Goal: Task Accomplishment & Management: Complete application form

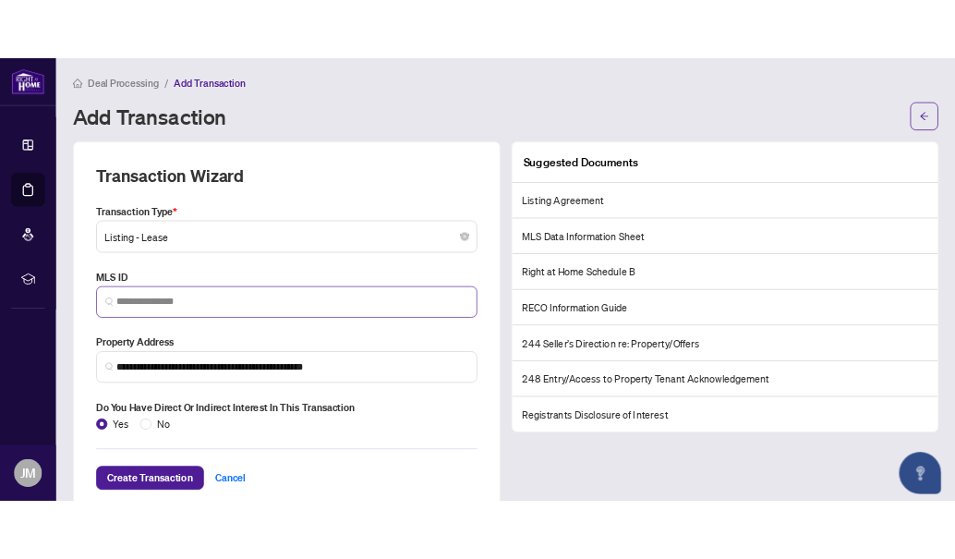
scroll to position [37, 0]
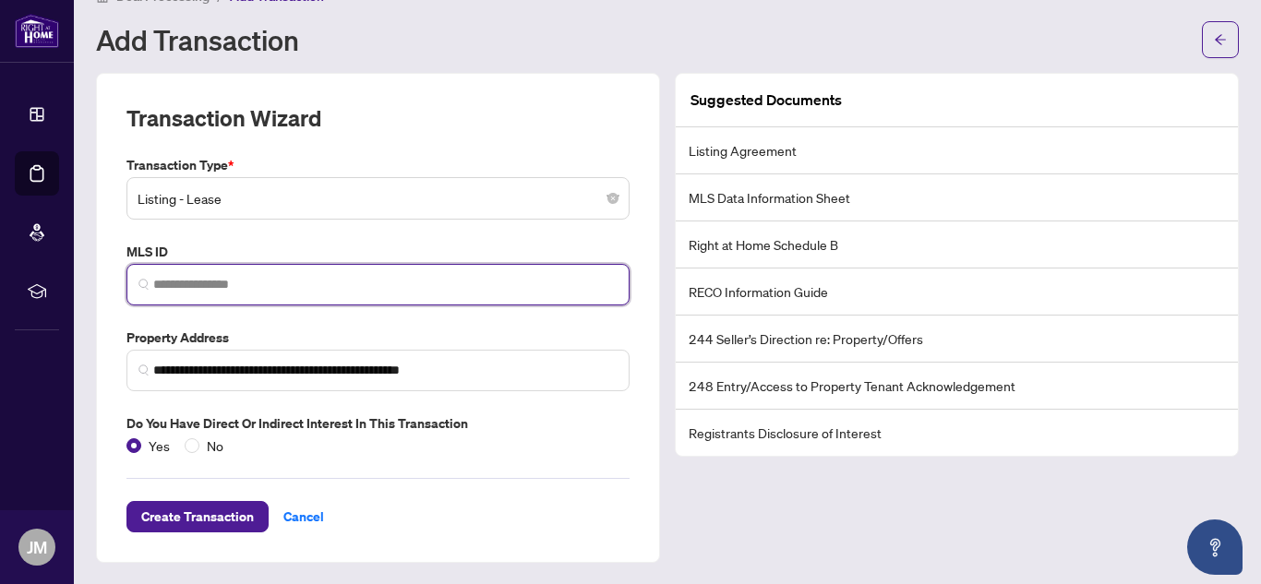
click at [410, 284] on input "search" at bounding box center [385, 284] width 464 height 19
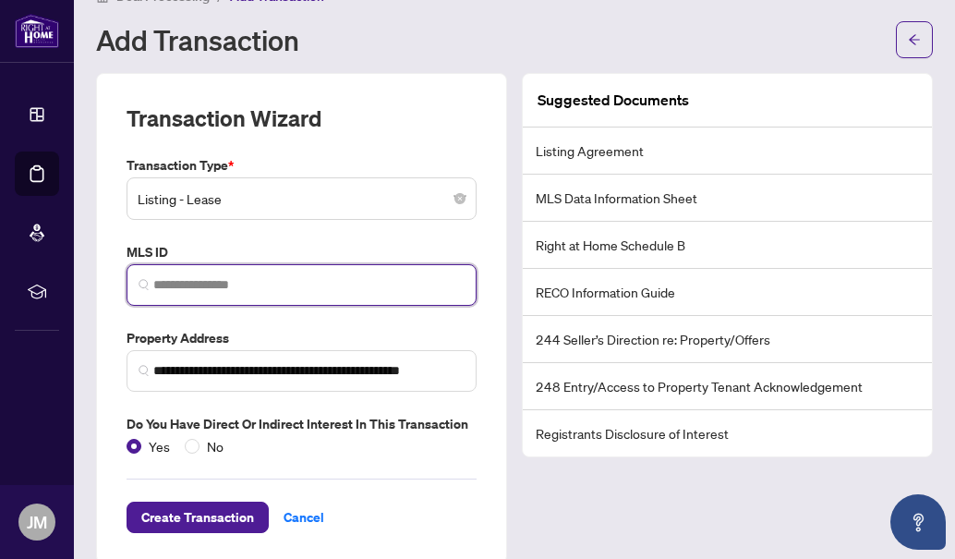
paste input "**********"
type input "**********"
click at [189, 287] on input "**********" at bounding box center [313, 284] width 304 height 19
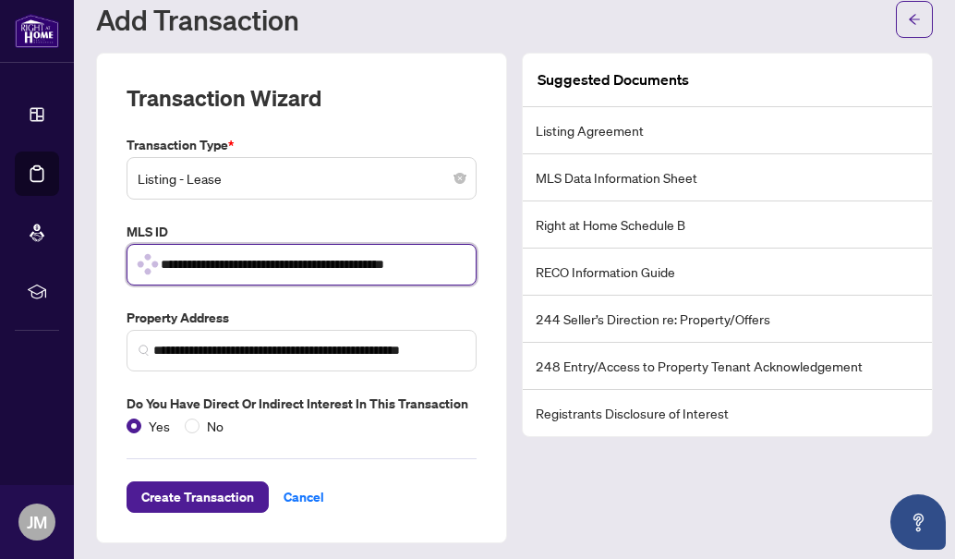
scroll to position [63, 0]
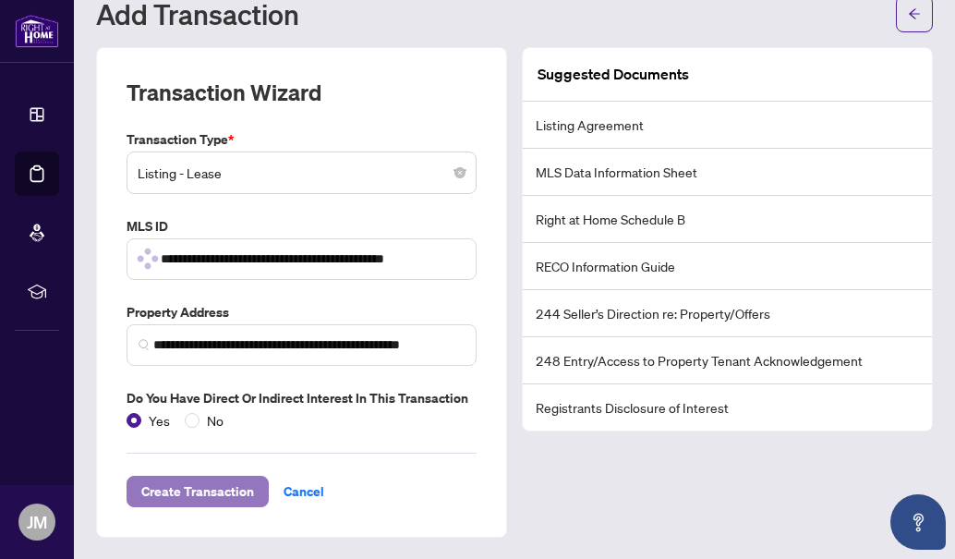
click at [236, 481] on span "Create Transaction" at bounding box center [197, 491] width 113 height 30
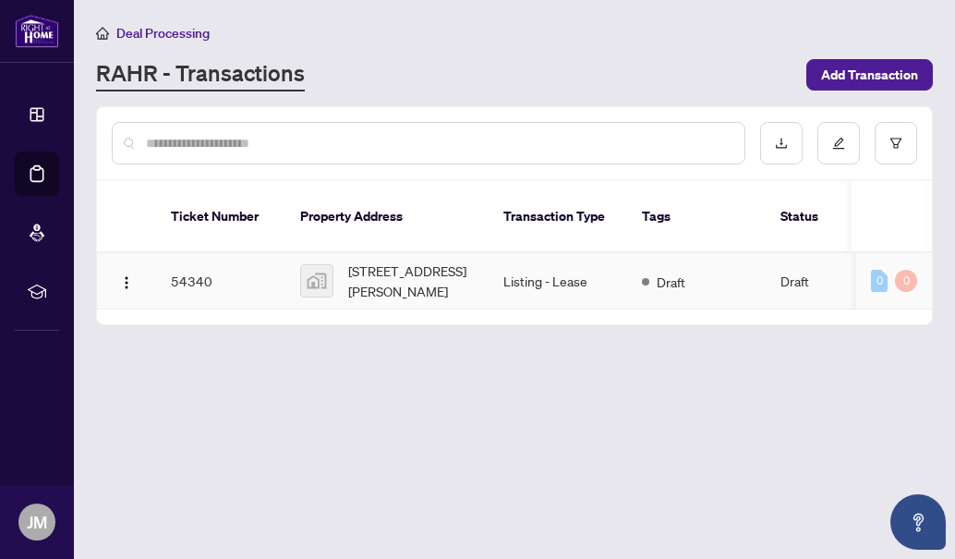
click at [381, 260] on span "[STREET_ADDRESS][PERSON_NAME]" at bounding box center [411, 280] width 126 height 41
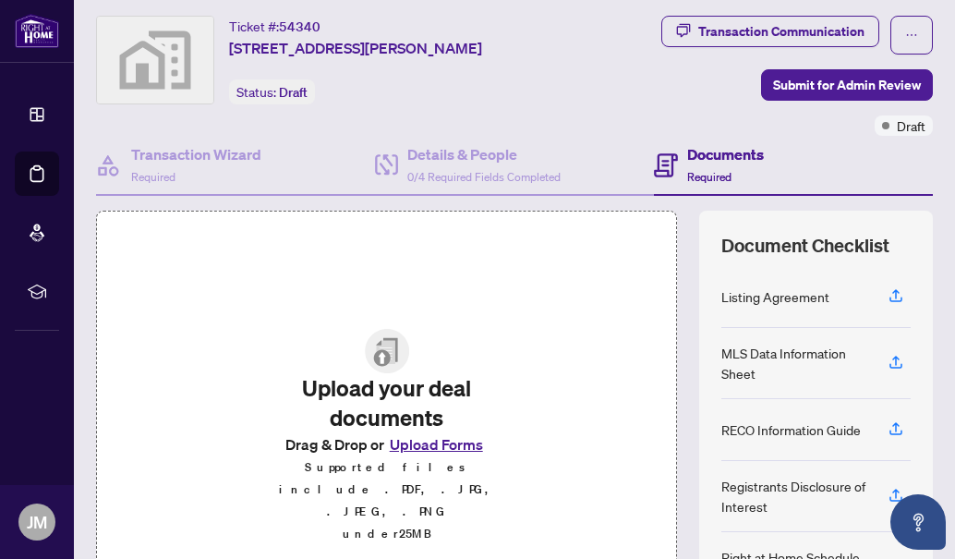
scroll to position [162, 0]
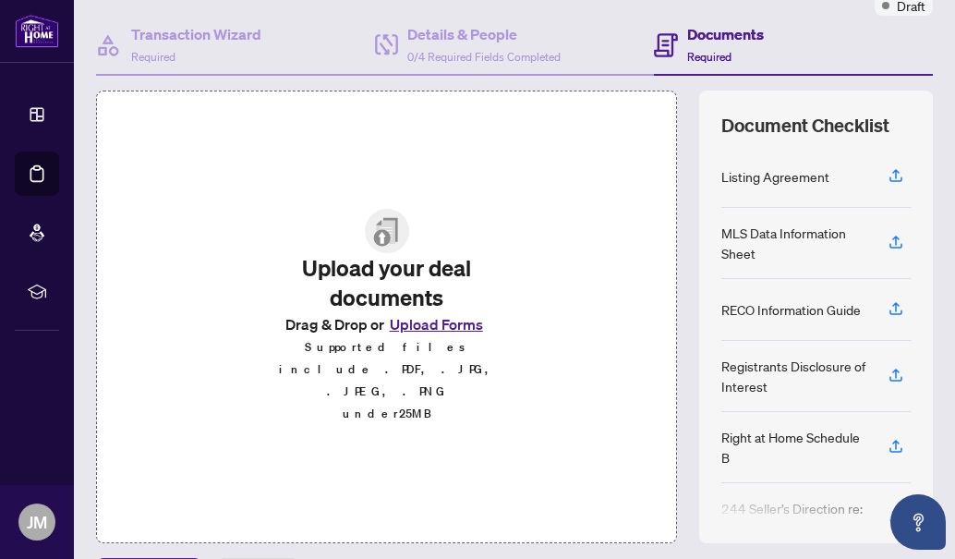
click at [453, 336] on button "Upload Forms" at bounding box center [436, 324] width 104 height 24
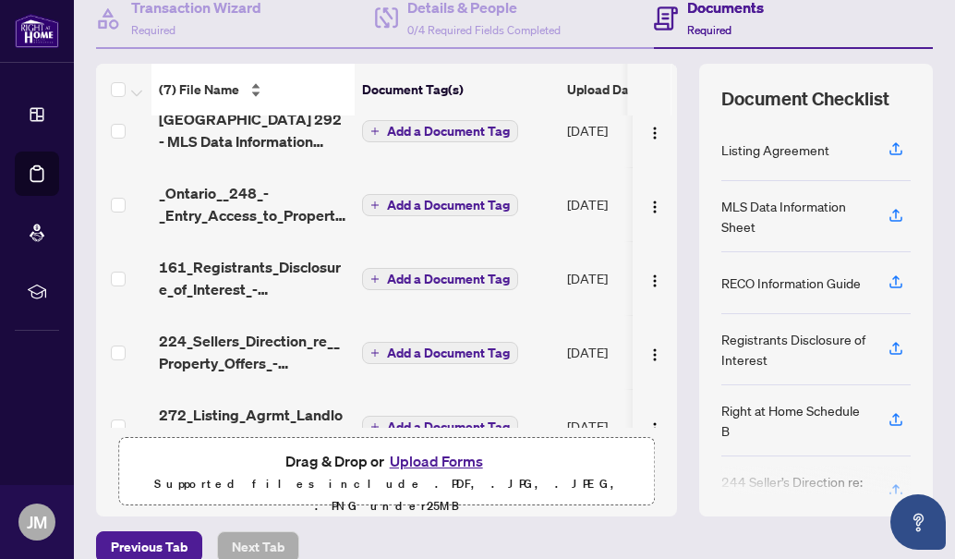
scroll to position [21, 0]
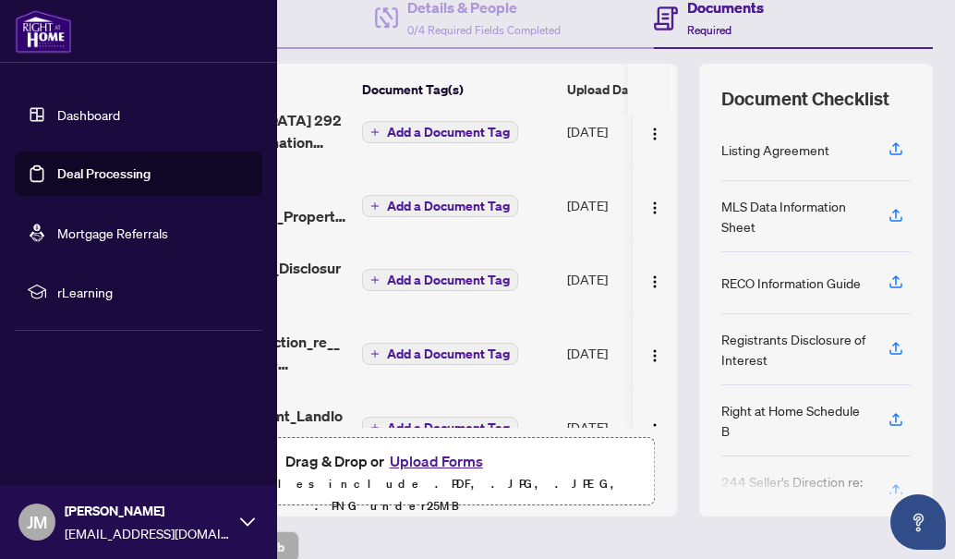
click at [60, 120] on link "Dashboard" at bounding box center [88, 114] width 63 height 17
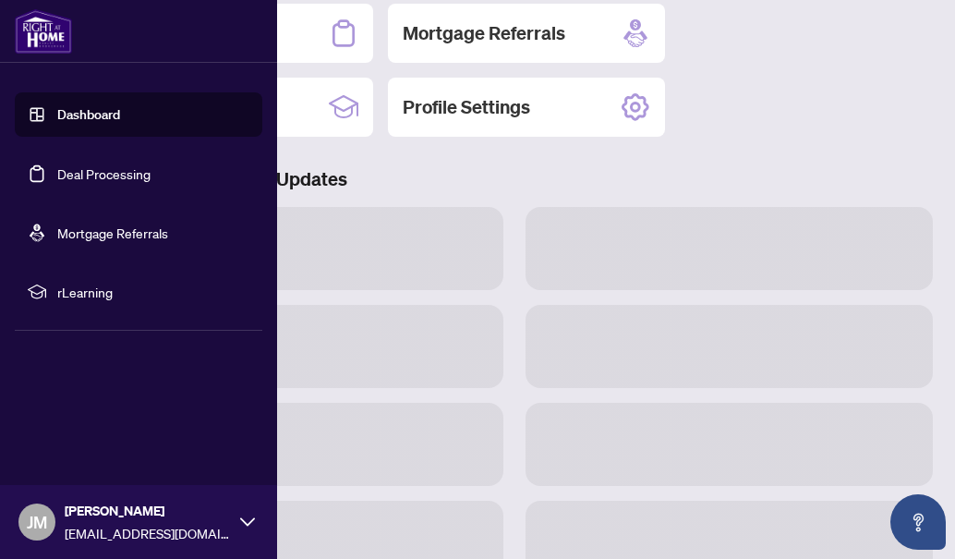
scroll to position [187, 0]
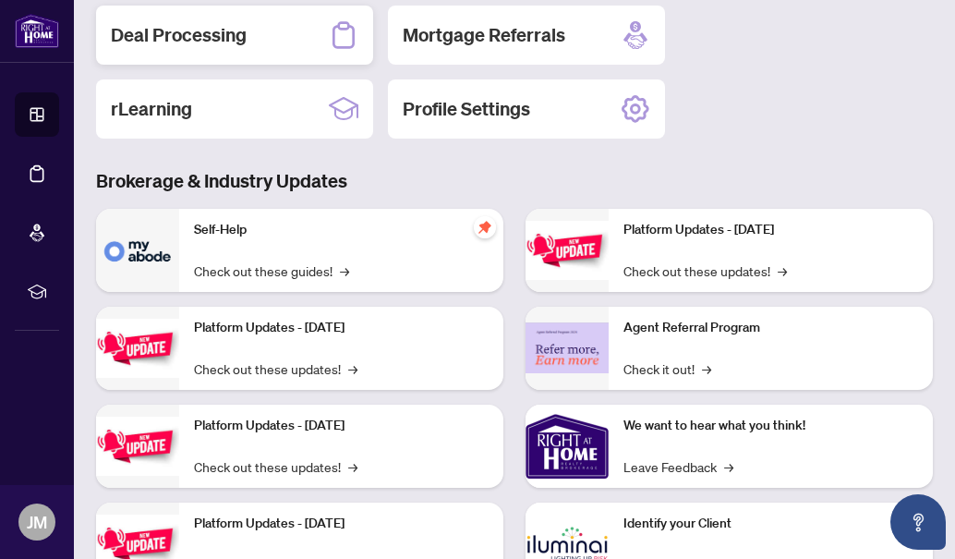
click at [227, 52] on div "Deal Processing" at bounding box center [234, 35] width 277 height 59
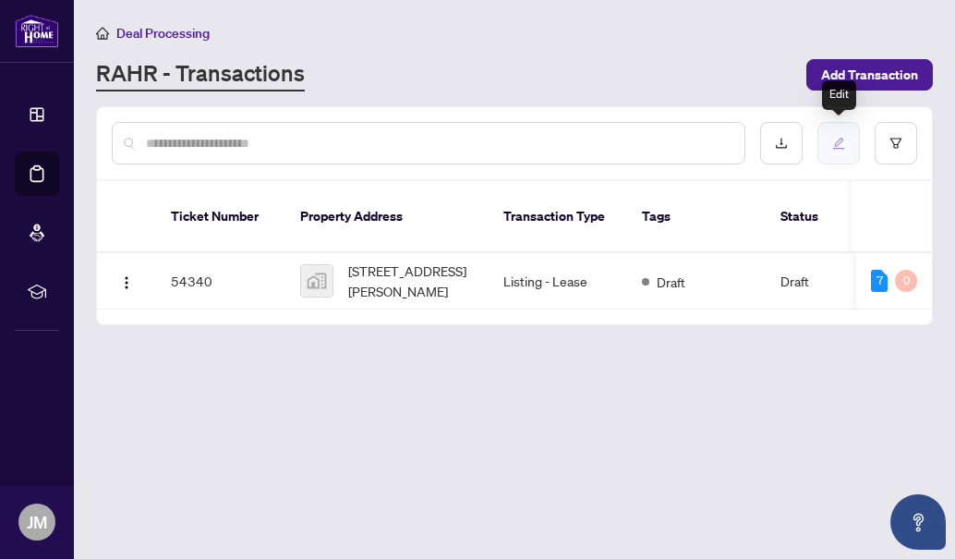
click at [837, 135] on button "button" at bounding box center [838, 143] width 42 height 42
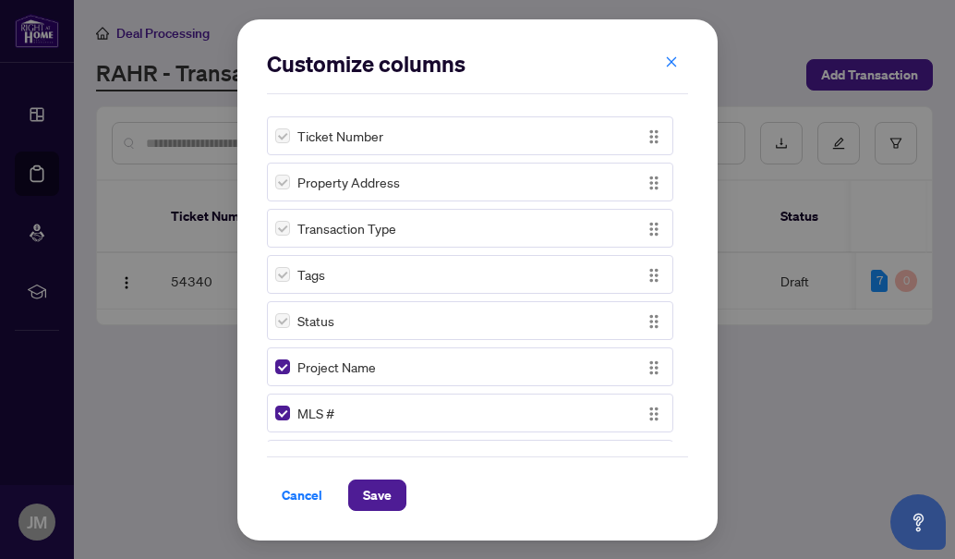
click at [369, 412] on div "MLS #" at bounding box center [453, 413] width 356 height 20
click at [304, 367] on span "Last Updated By" at bounding box center [344, 366] width 95 height 20
click at [391, 496] on span "Save" at bounding box center [377, 495] width 29 height 30
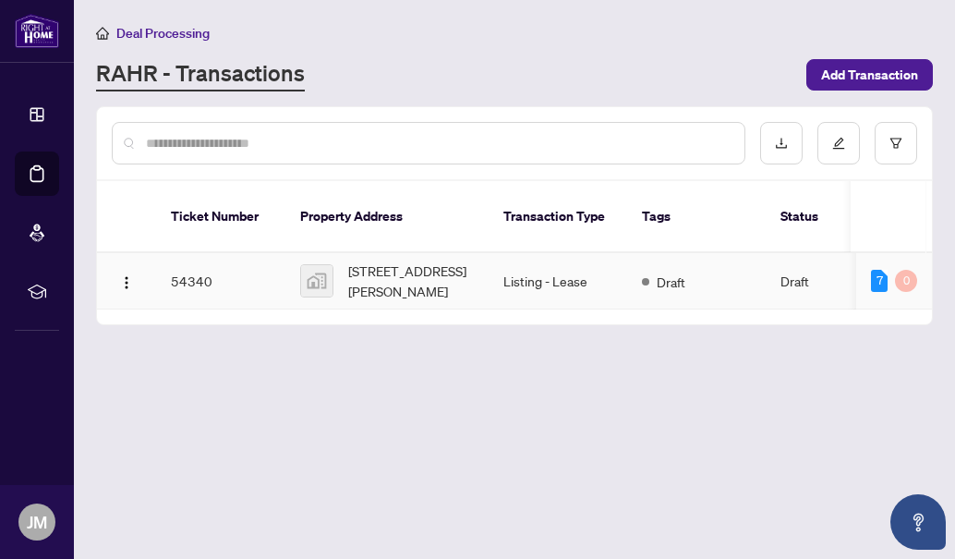
click at [306, 283] on td "[STREET_ADDRESS][PERSON_NAME]" at bounding box center [386, 281] width 203 height 56
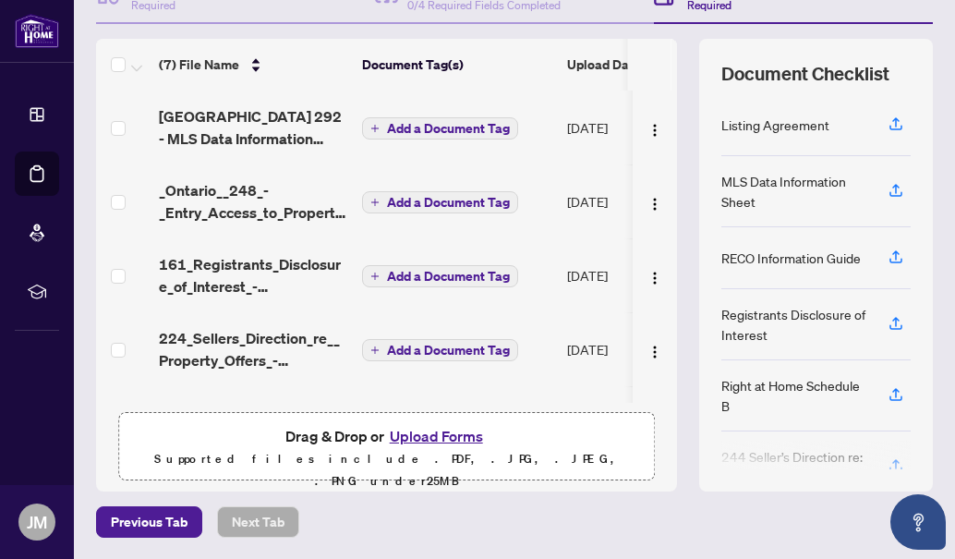
click at [439, 128] on span "Add a Document Tag" at bounding box center [448, 128] width 123 height 13
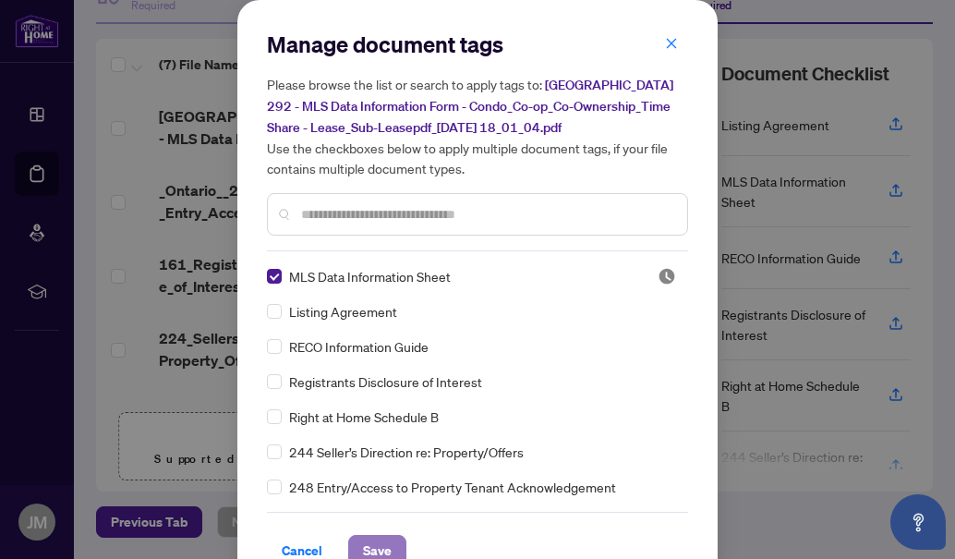
click at [384, 539] on button "Save" at bounding box center [377, 550] width 58 height 31
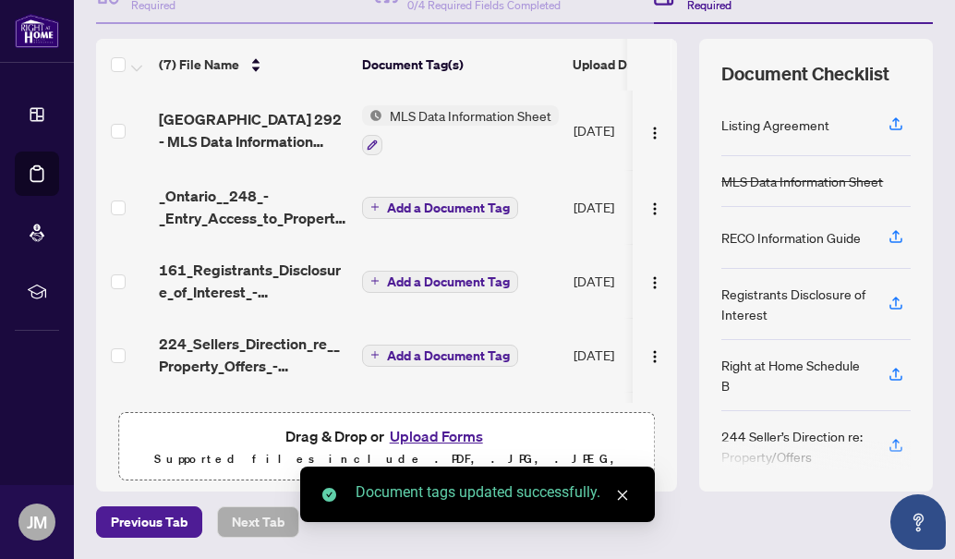
click at [408, 210] on span "Add a Document Tag" at bounding box center [448, 207] width 123 height 13
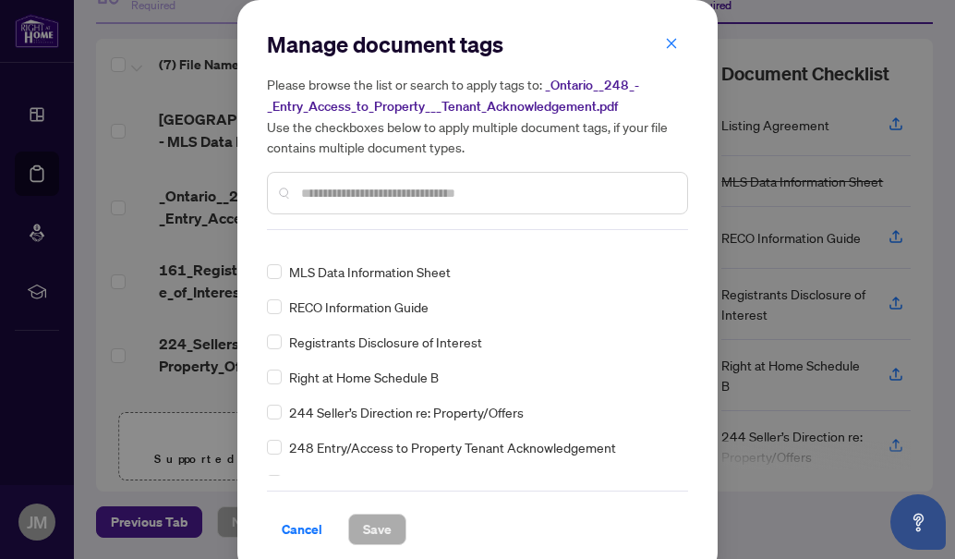
scroll to position [19, 0]
click at [295, 444] on span "248 Entry/Access to Property Tenant Acknowledgement" at bounding box center [452, 446] width 327 height 20
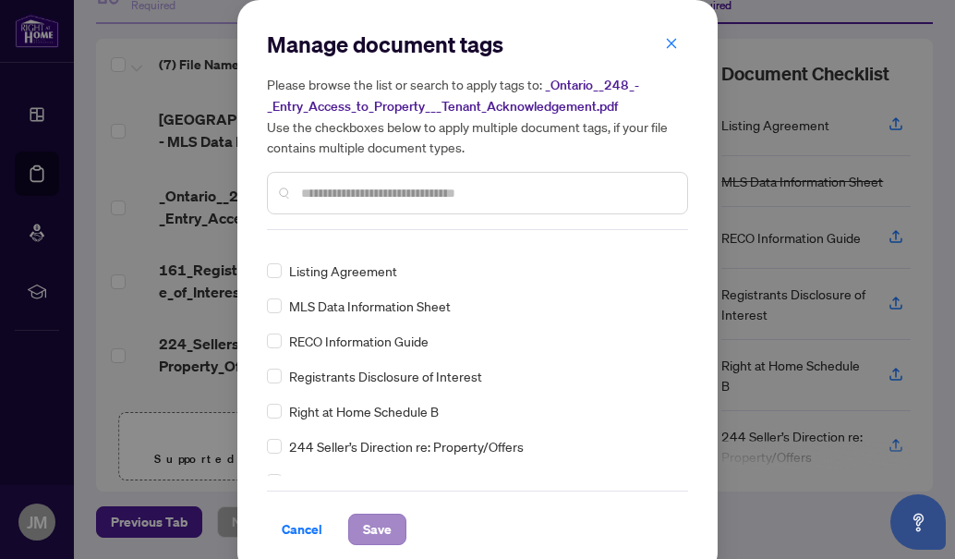
scroll to position [0, 0]
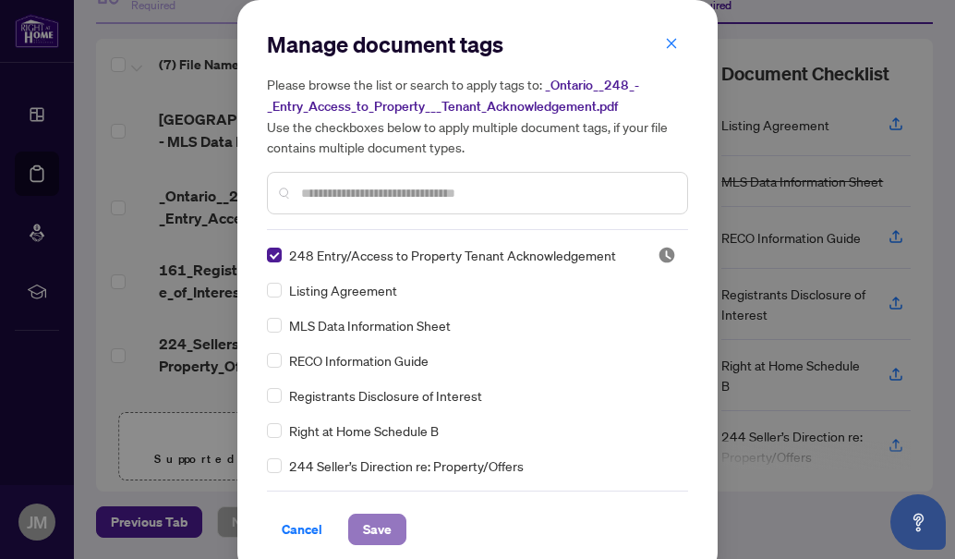
click at [363, 526] on span "Save" at bounding box center [377, 529] width 29 height 30
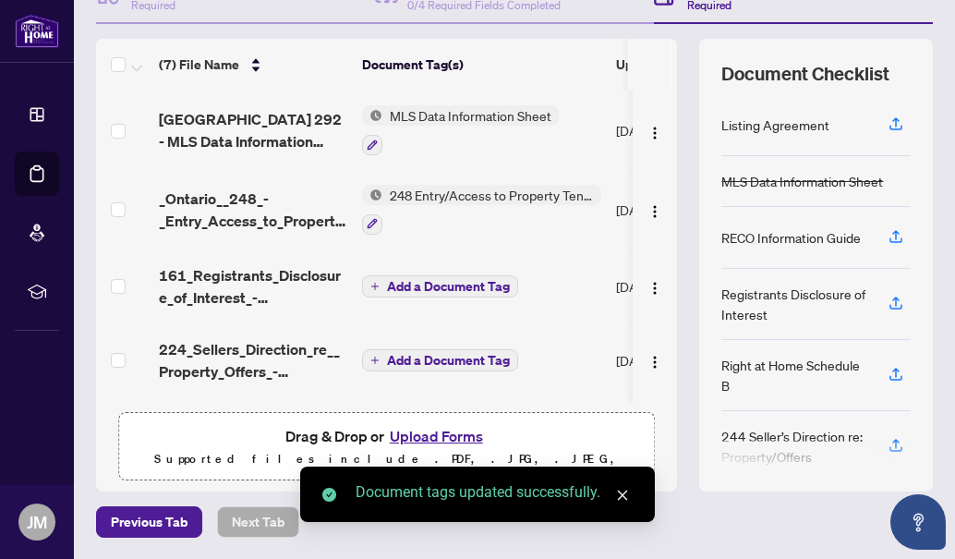
click at [403, 283] on span "Add a Document Tag" at bounding box center [448, 286] width 123 height 13
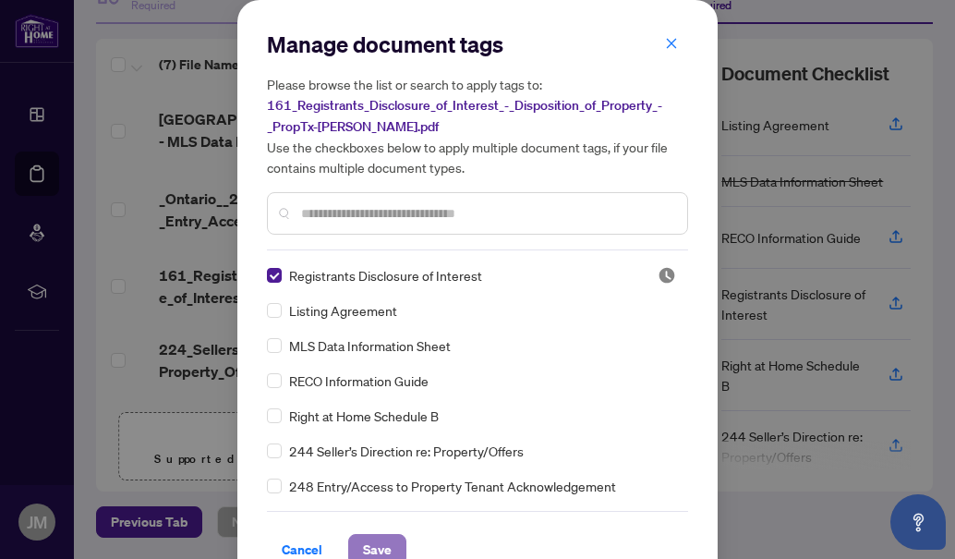
click at [380, 546] on span "Save" at bounding box center [377, 550] width 29 height 30
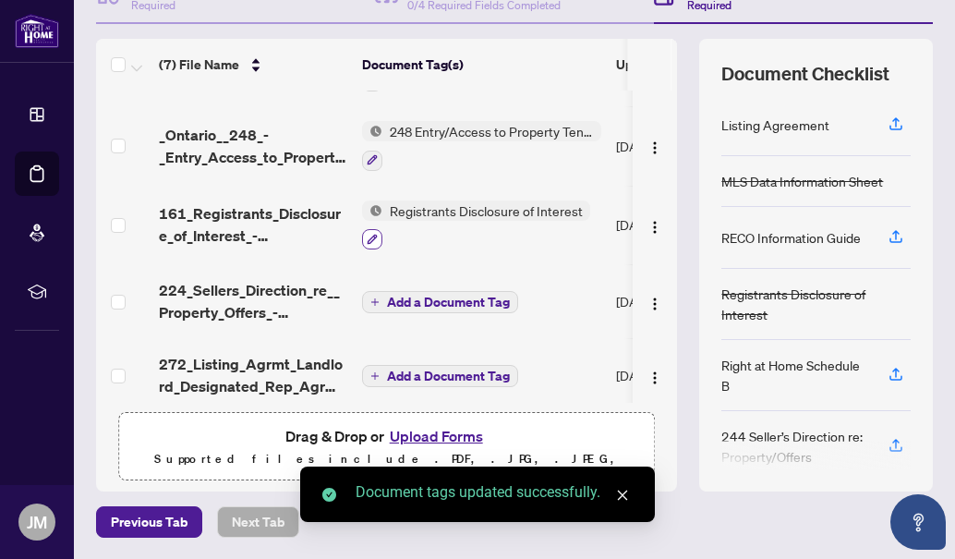
scroll to position [65, 0]
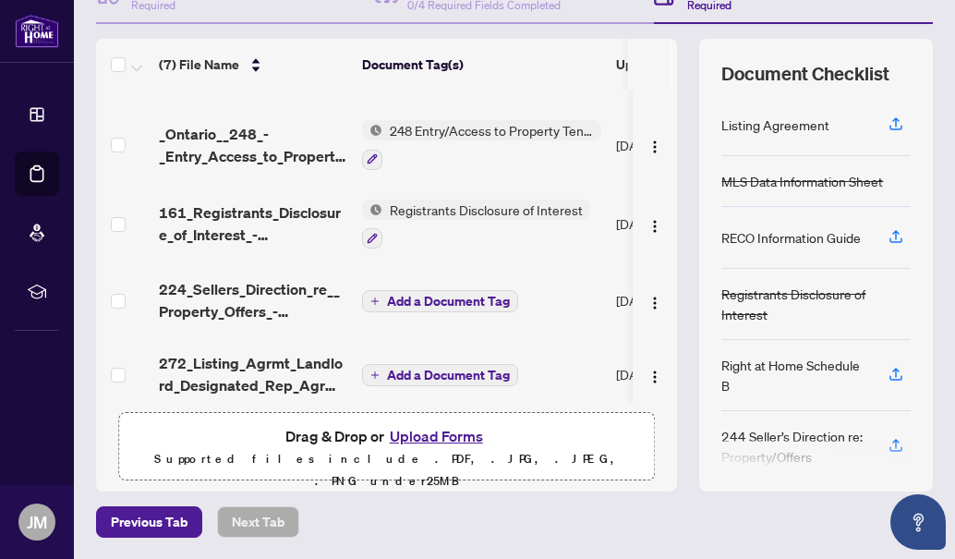
click at [378, 290] on button "Add a Document Tag" at bounding box center [440, 301] width 156 height 22
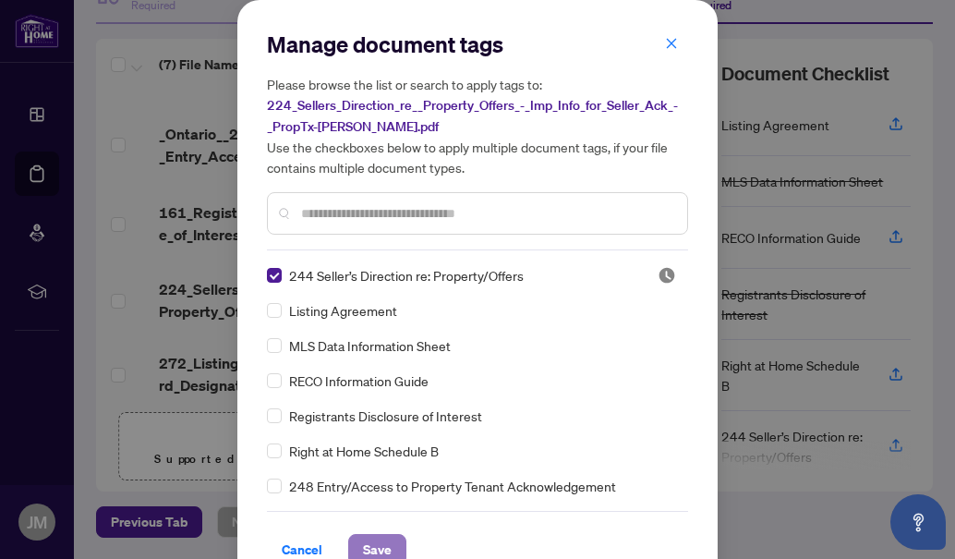
click at [368, 539] on span "Save" at bounding box center [377, 550] width 29 height 30
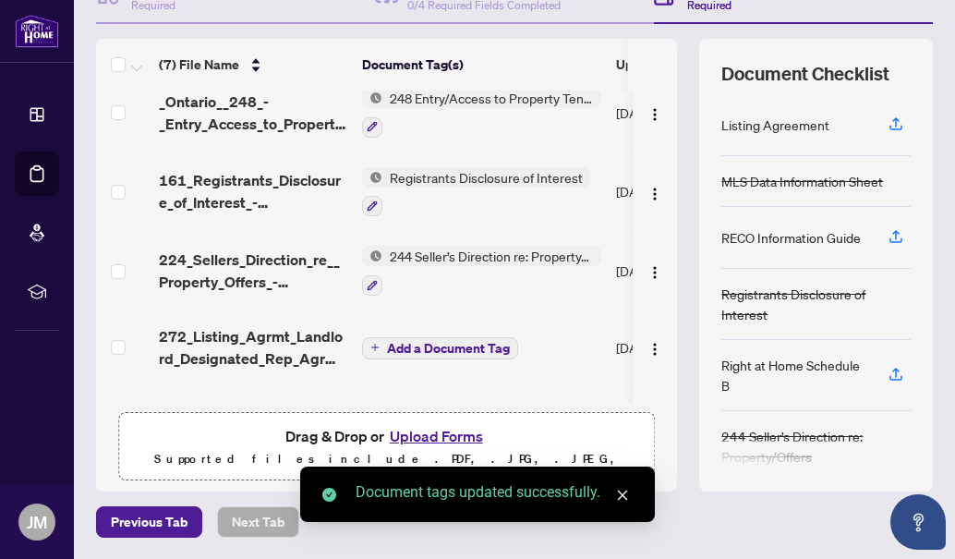
scroll to position [129, 0]
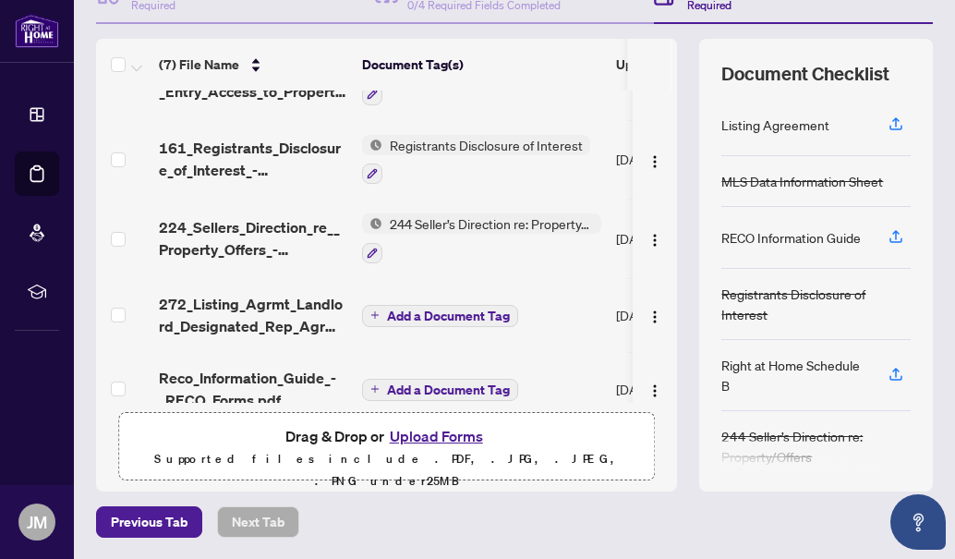
click at [387, 312] on span "Add a Document Tag" at bounding box center [448, 315] width 123 height 13
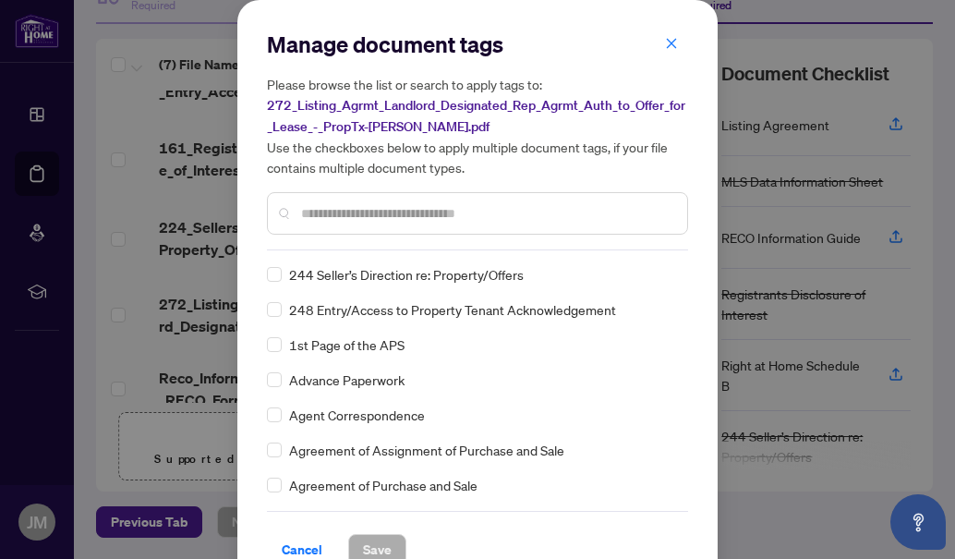
scroll to position [0, 0]
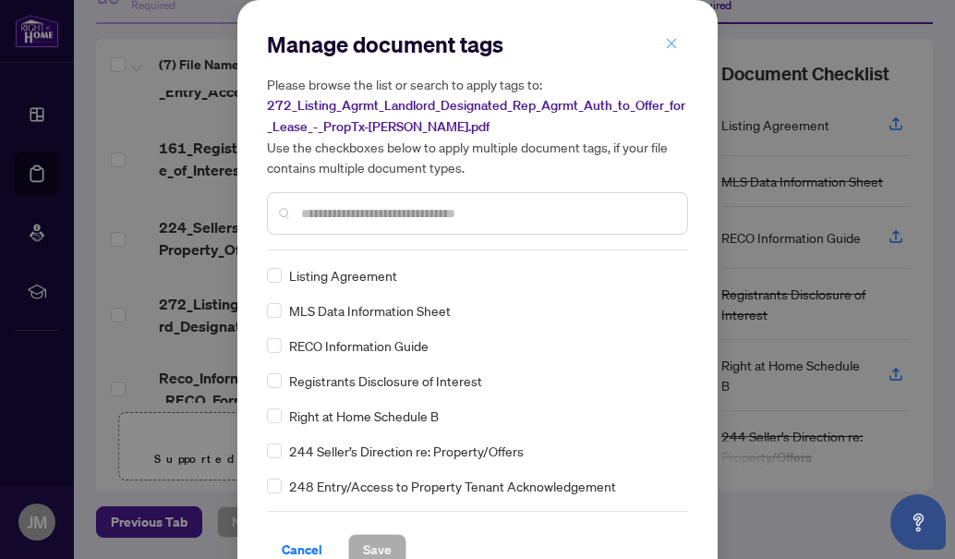
click at [667, 43] on icon "close" at bounding box center [672, 43] width 10 height 10
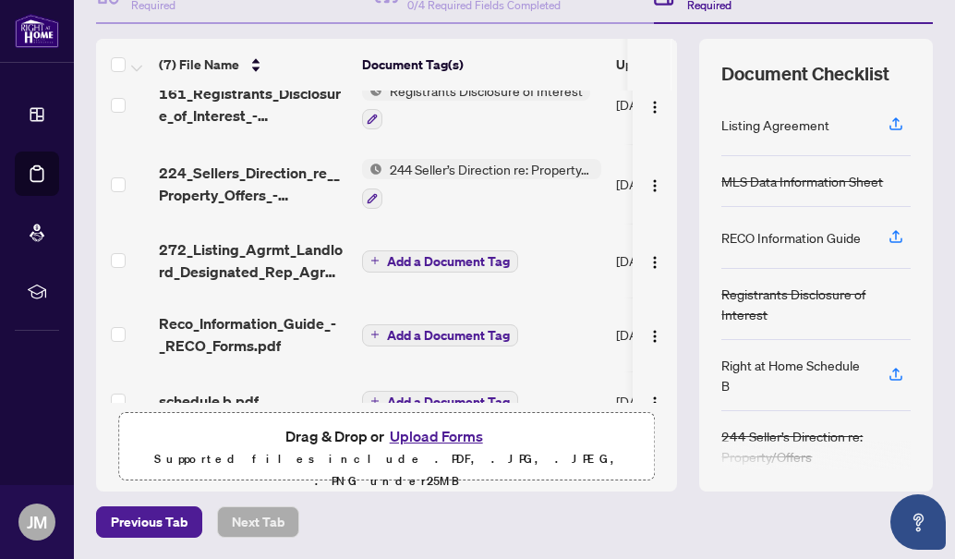
scroll to position [186, 0]
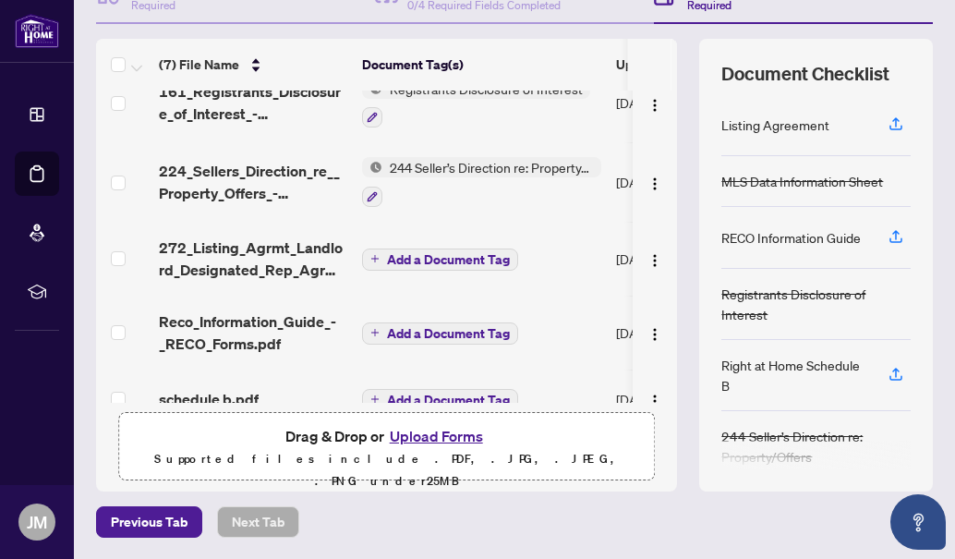
click at [464, 338] on span "Add a Document Tag" at bounding box center [448, 333] width 123 height 13
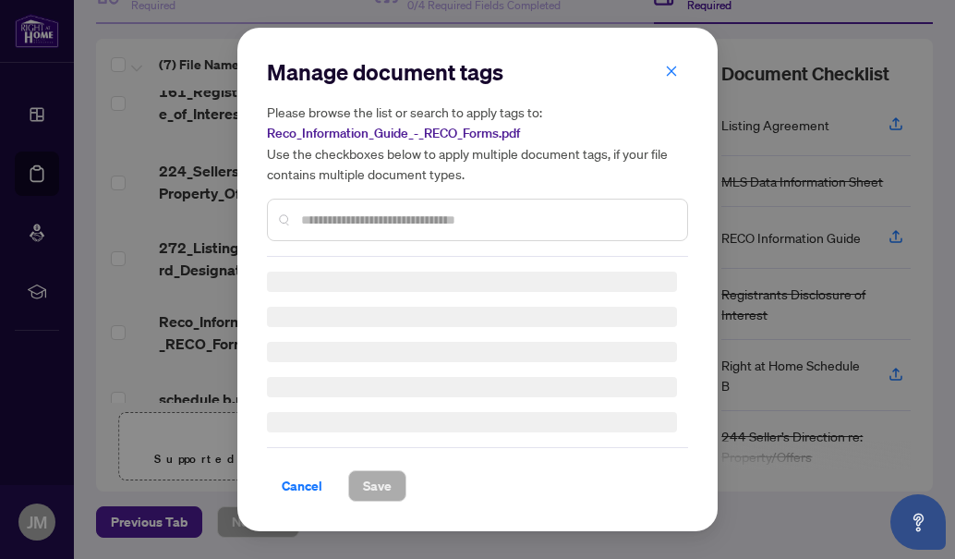
click at [462, 225] on div "Manage document tags Please browse the list or search to apply tags to: Reco_In…" at bounding box center [477, 156] width 421 height 199
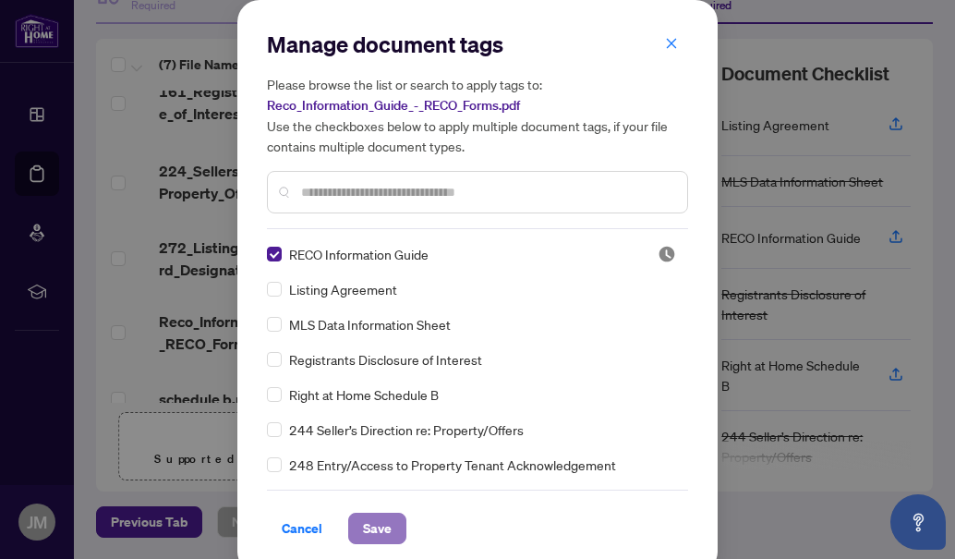
click at [372, 520] on span "Save" at bounding box center [377, 528] width 29 height 30
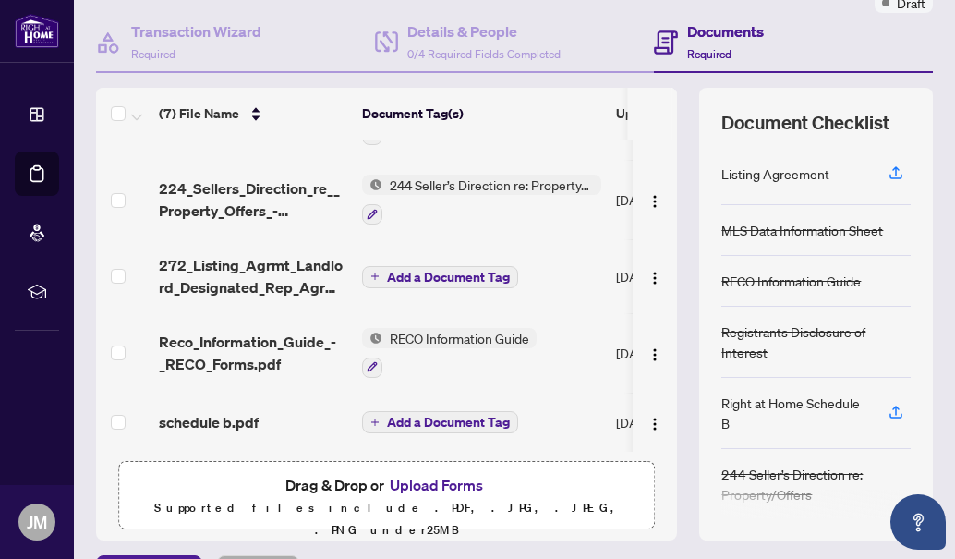
scroll to position [79, 0]
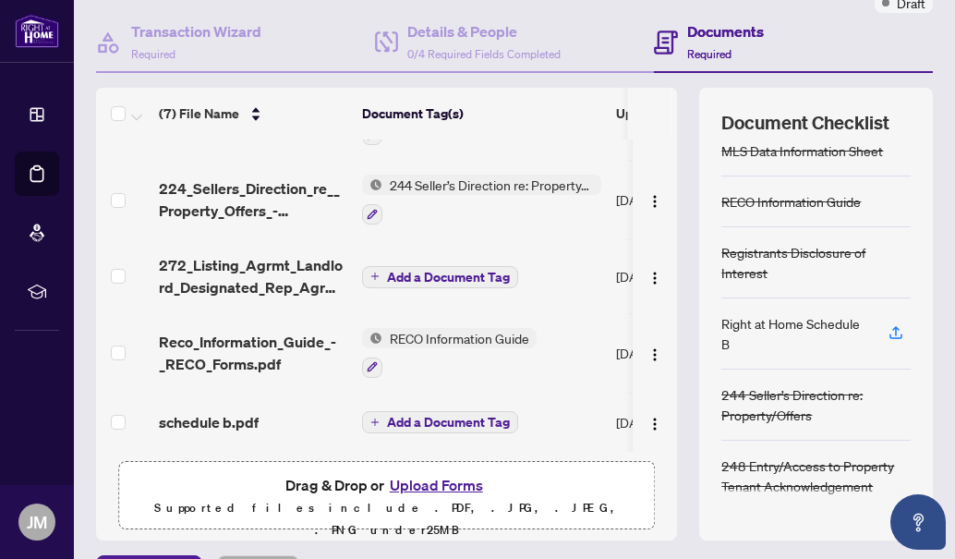
drag, startPoint x: 656, startPoint y: 366, endPoint x: 652, endPoint y: 328, distance: 38.0
click at [652, 328] on td at bounding box center [654, 352] width 44 height 79
click at [384, 418] on button "Add a Document Tag" at bounding box center [440, 422] width 156 height 22
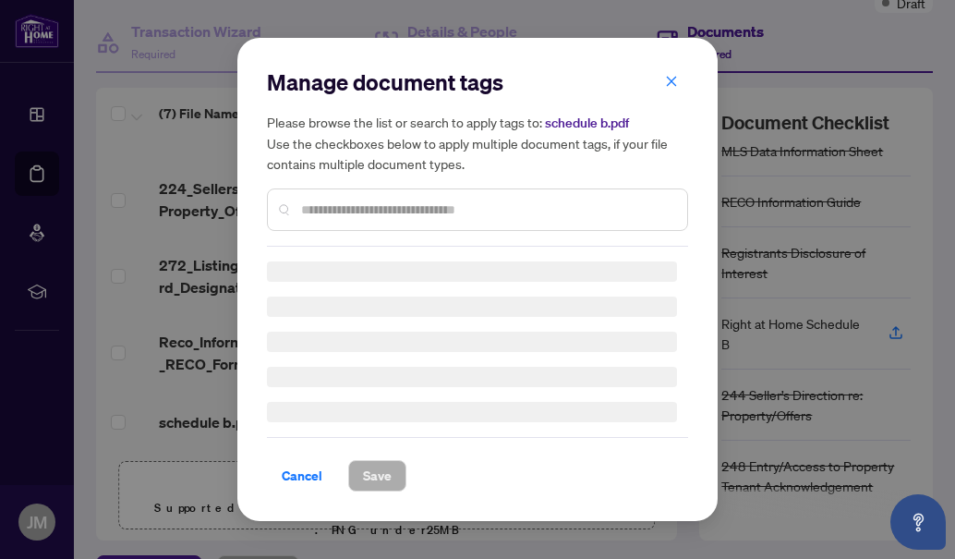
click at [473, 215] on div "Manage document tags Please browse the list or search to apply tags to: schedul…" at bounding box center [477, 279] width 421 height 424
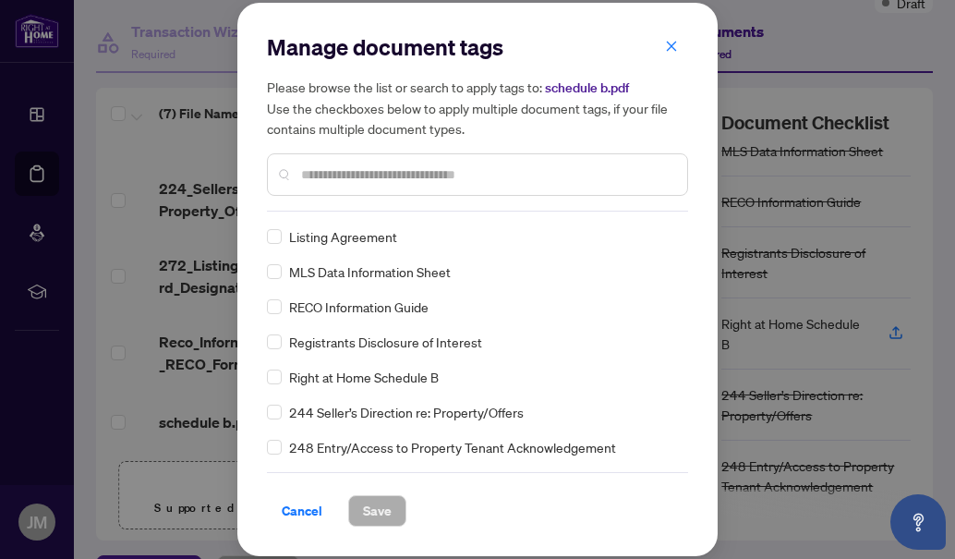
drag, startPoint x: 467, startPoint y: 216, endPoint x: 405, endPoint y: 185, distance: 69.4
click at [405, 185] on div at bounding box center [477, 174] width 421 height 42
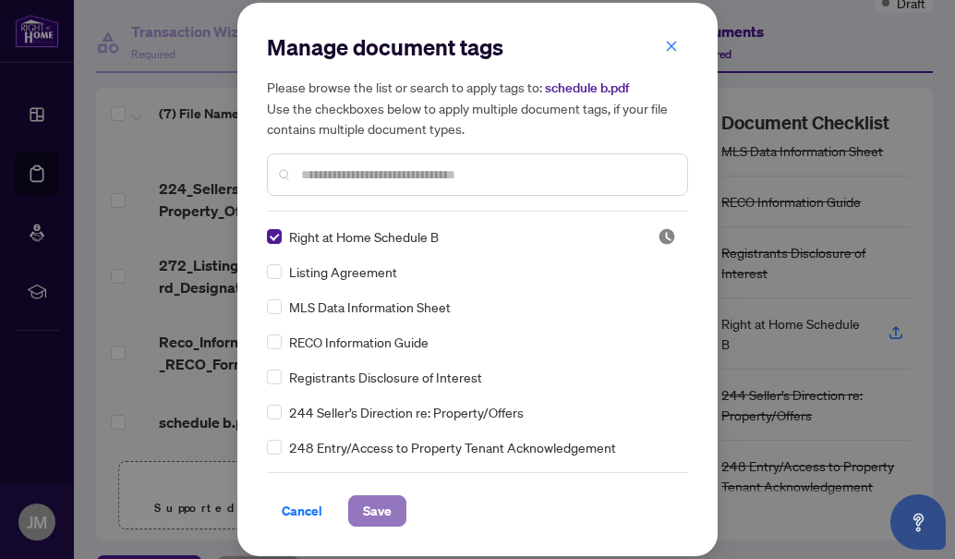
click at [366, 499] on span "Save" at bounding box center [377, 511] width 29 height 30
click at [528, 403] on div "Manage document tags Please browse the list or search to apply tags to: schedul…" at bounding box center [477, 279] width 955 height 559
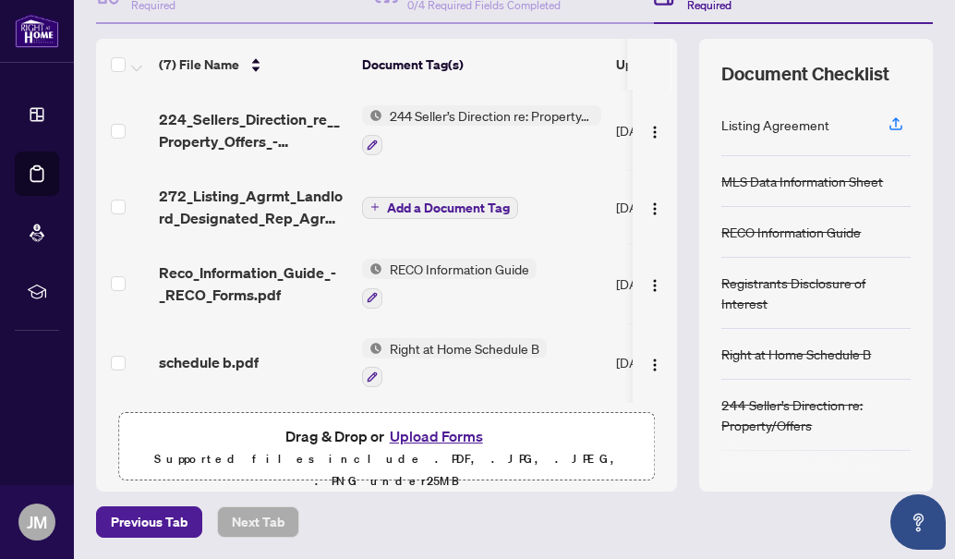
scroll to position [0, 0]
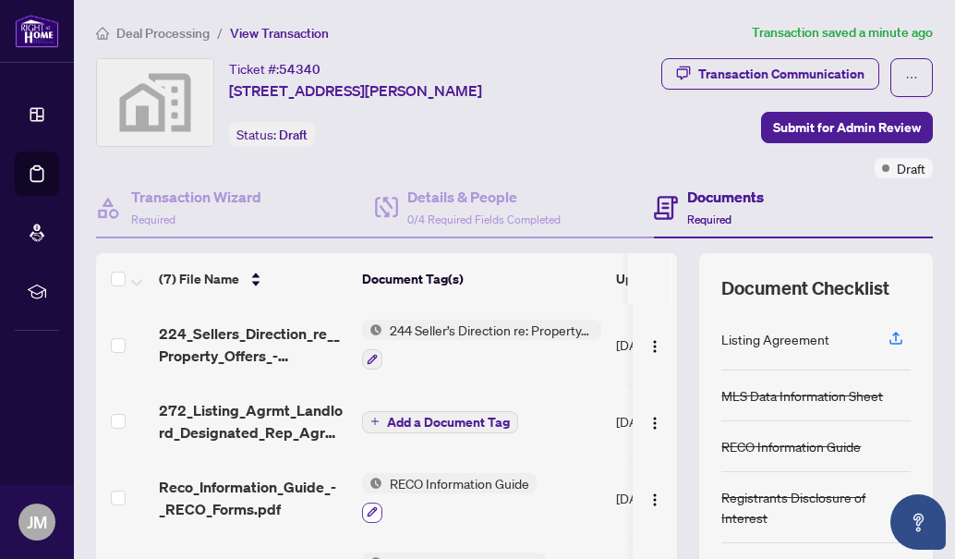
click at [376, 507] on icon "button" at bounding box center [372, 512] width 10 height 10
click at [376, 505] on div "Cancel Save" at bounding box center [477, 516] width 421 height 54
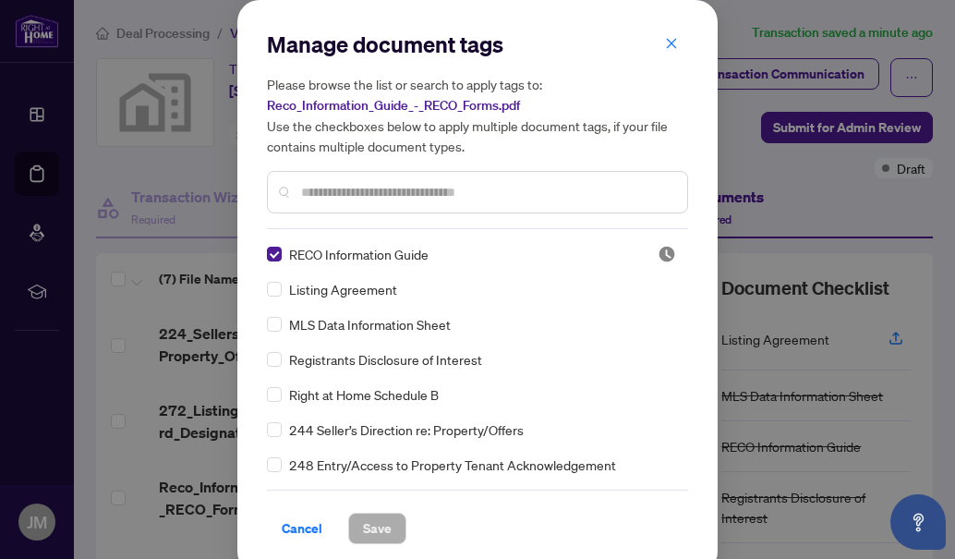
click at [411, 192] on input "text" at bounding box center [486, 192] width 371 height 20
click at [369, 515] on span "Save" at bounding box center [377, 528] width 29 height 30
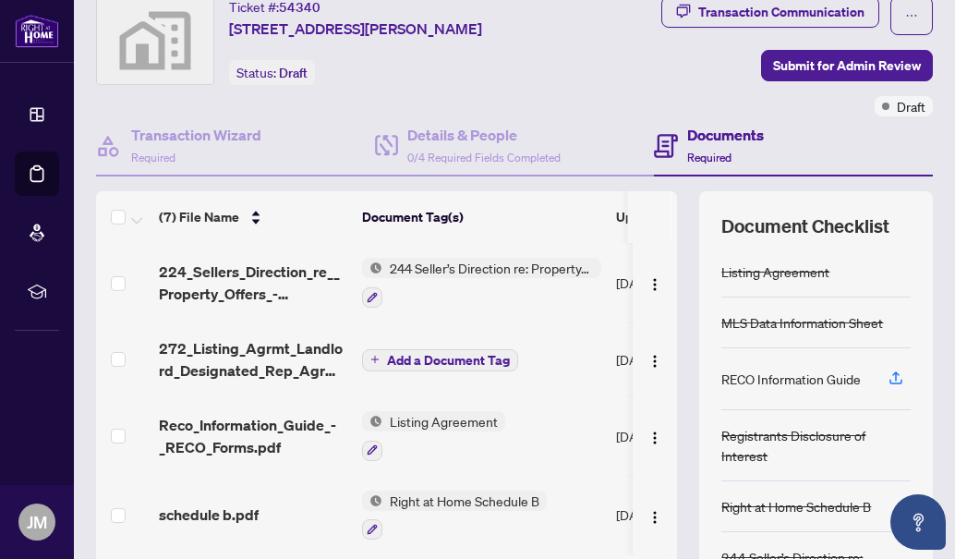
scroll to position [61, 0]
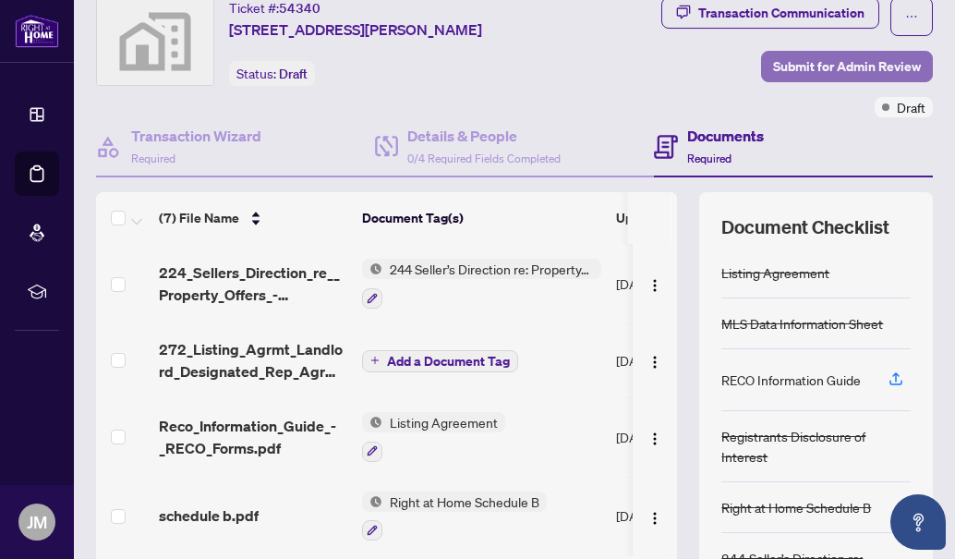
click at [825, 60] on span "Submit for Admin Review" at bounding box center [847, 67] width 148 height 30
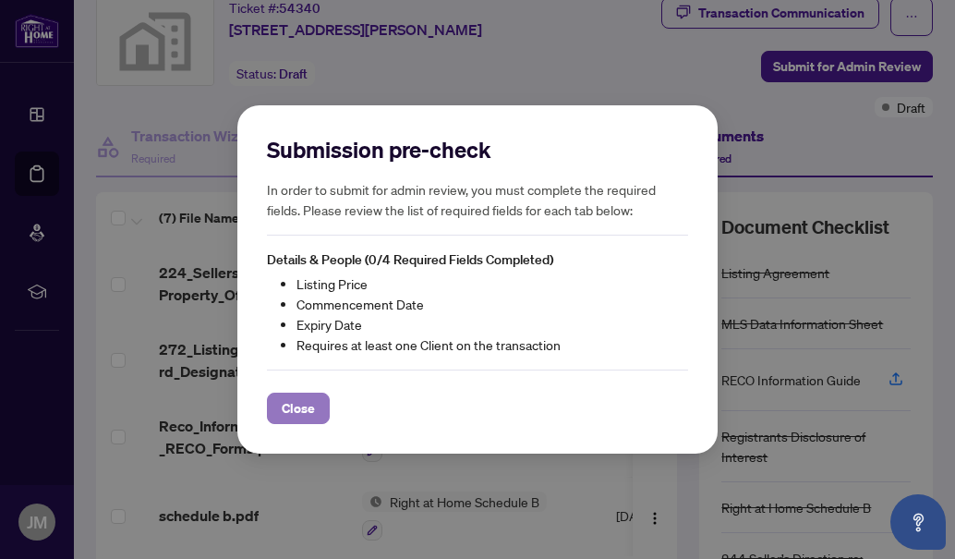
click at [317, 404] on button "Close" at bounding box center [298, 407] width 63 height 31
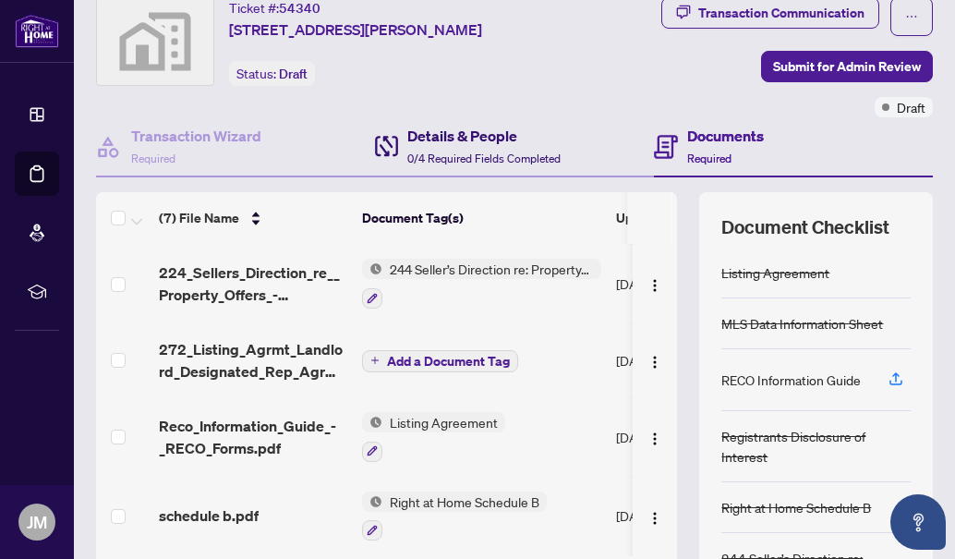
click at [475, 136] on h4 "Details & People" at bounding box center [483, 136] width 153 height 22
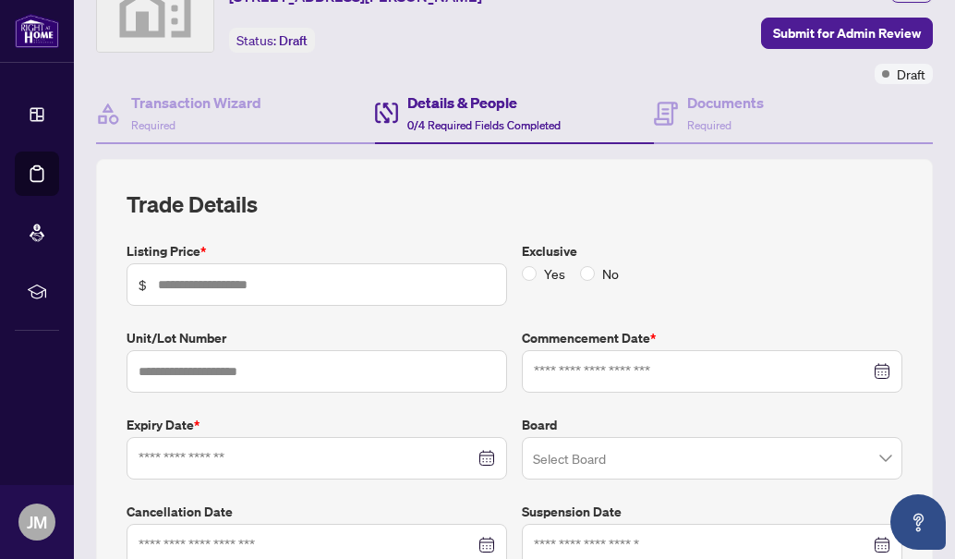
scroll to position [95, 0]
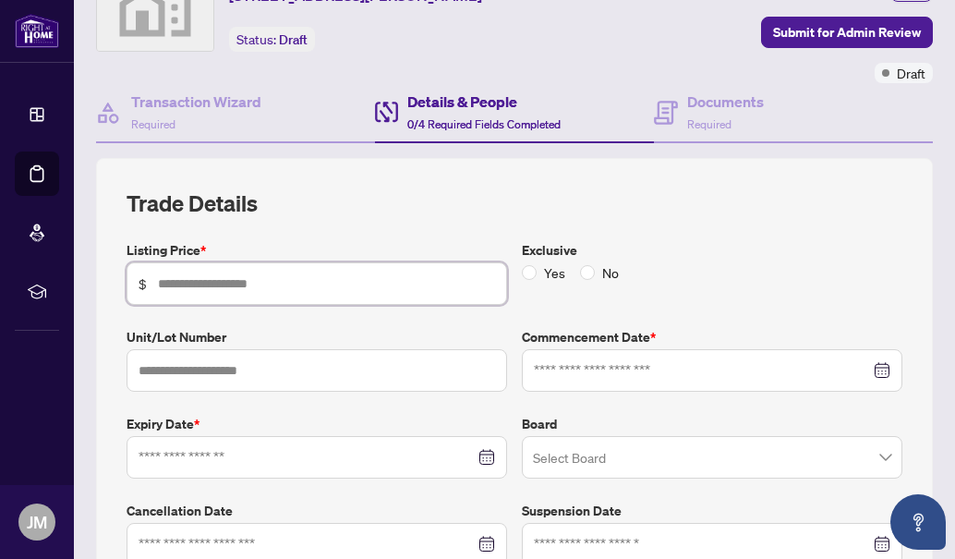
click at [346, 273] on input "text" at bounding box center [326, 283] width 337 height 20
type input "*****"
click at [551, 367] on input at bounding box center [702, 370] width 336 height 20
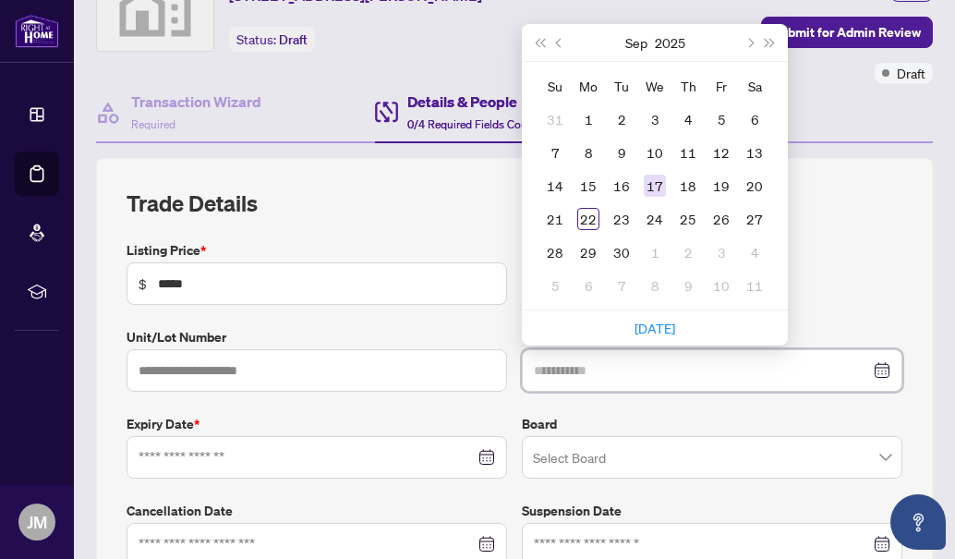
type input "**********"
click at [644, 186] on div "17" at bounding box center [655, 185] width 22 height 22
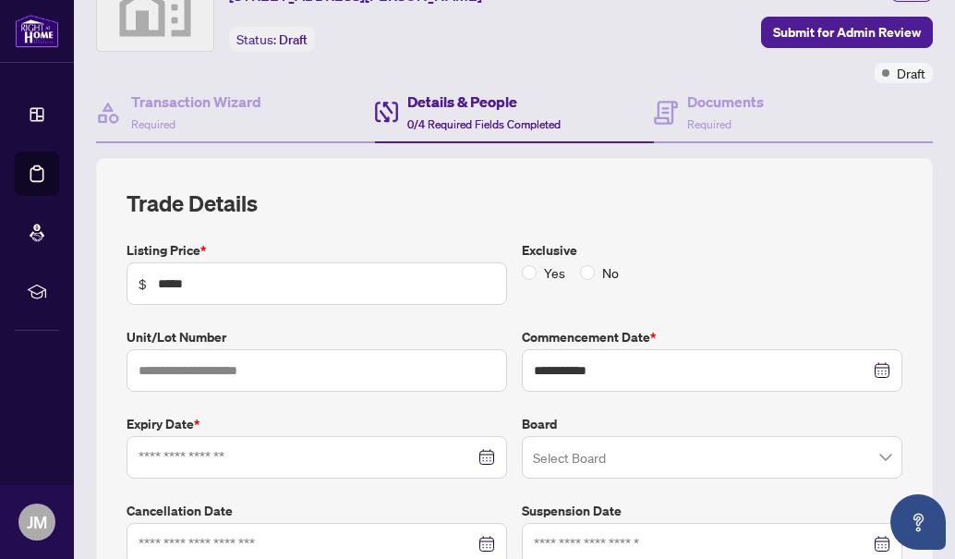
click at [483, 465] on div at bounding box center [316, 457] width 356 height 20
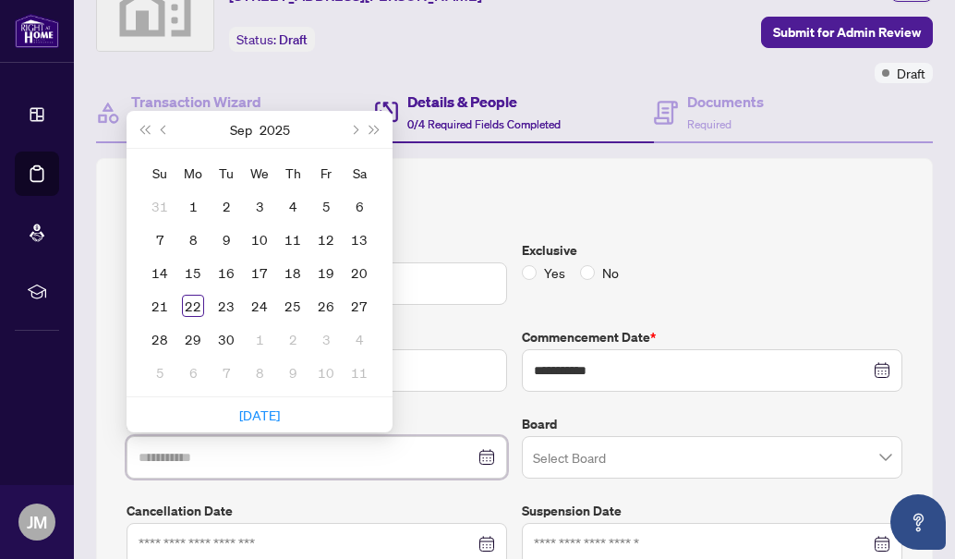
type input "**********"
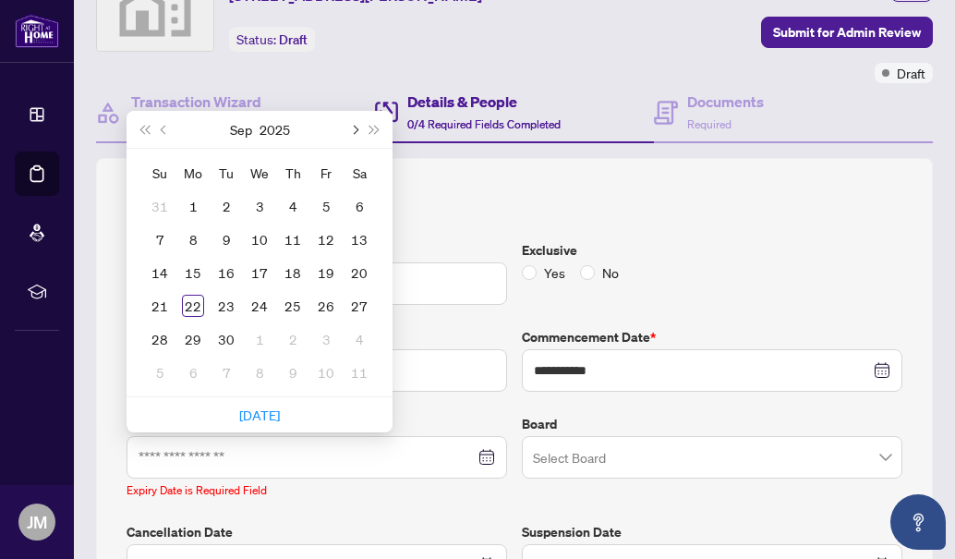
click at [346, 131] on button "Next month (PageDown)" at bounding box center [353, 129] width 20 height 37
type input "**********"
click at [261, 271] on div "17" at bounding box center [259, 272] width 22 height 22
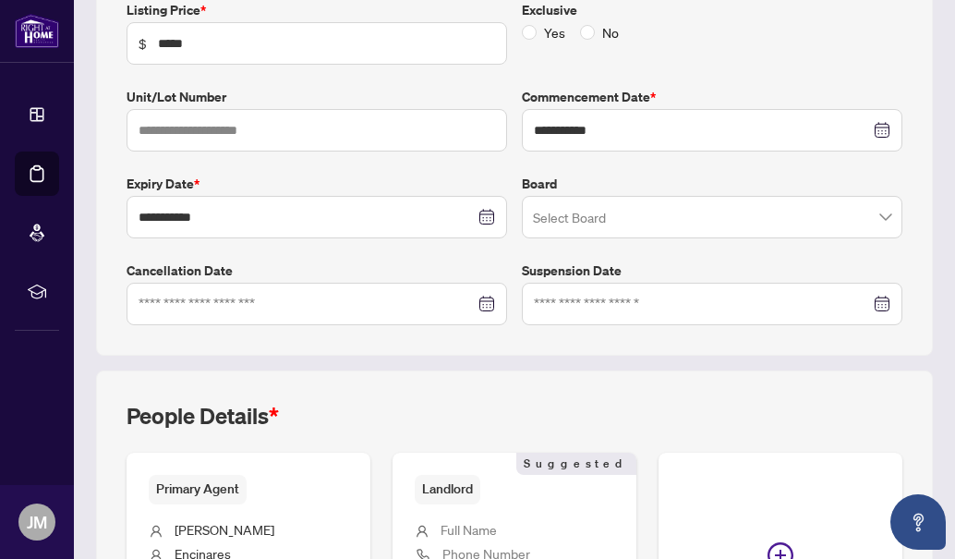
scroll to position [504, 0]
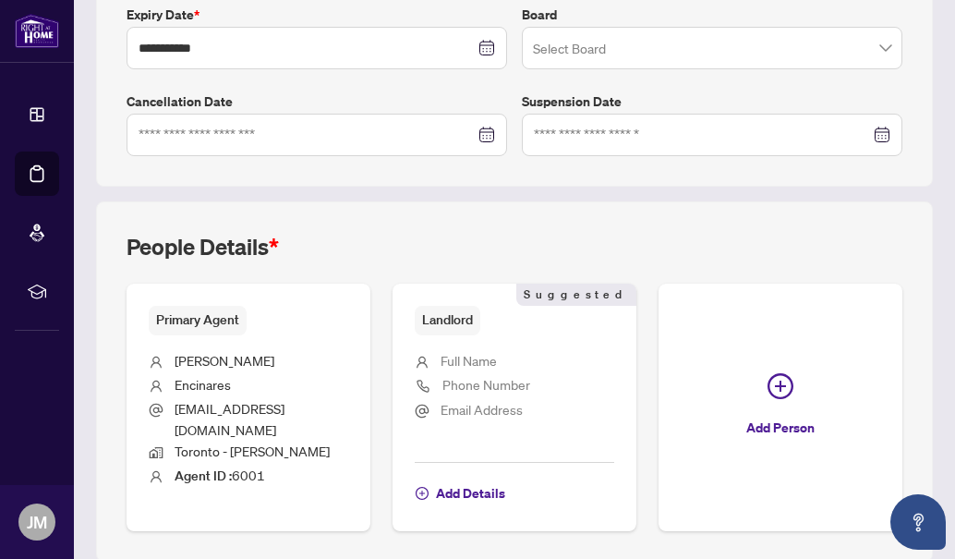
click at [470, 354] on span "Full Name" at bounding box center [468, 360] width 56 height 17
click at [452, 364] on span "Full Name" at bounding box center [468, 360] width 56 height 17
click at [423, 478] on span "button" at bounding box center [421, 493] width 13 height 30
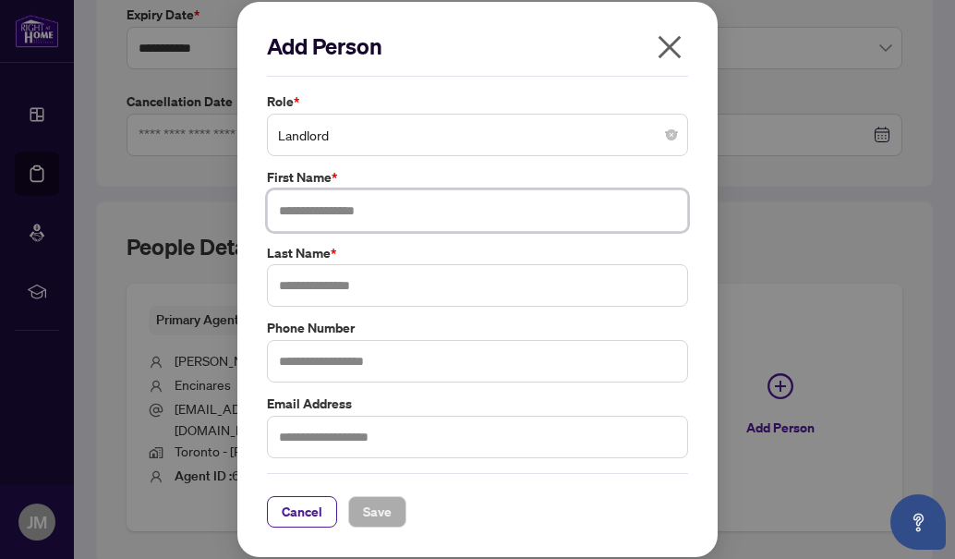
click at [355, 220] on input "text" at bounding box center [477, 210] width 421 height 42
type input "*"
type input "*****"
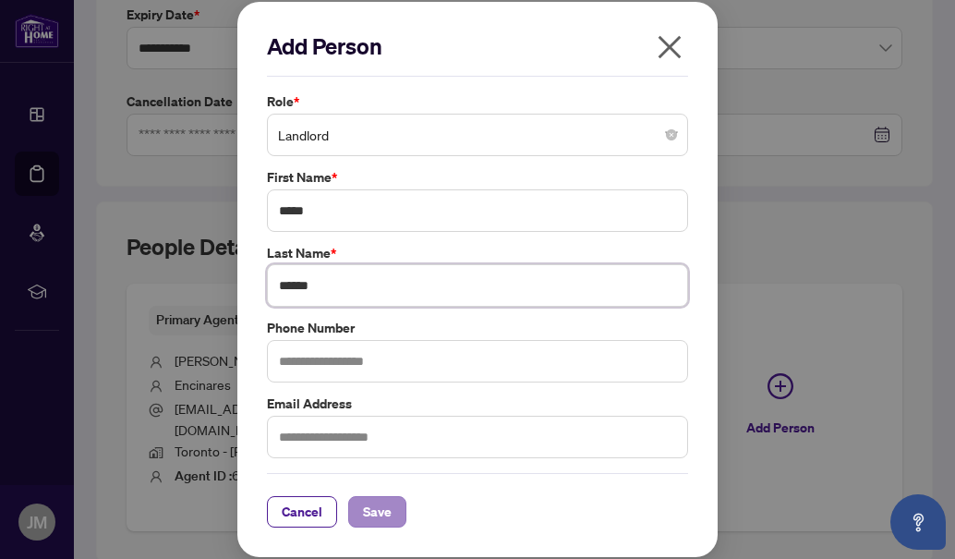
type input "******"
click at [385, 514] on span "Save" at bounding box center [377, 512] width 29 height 30
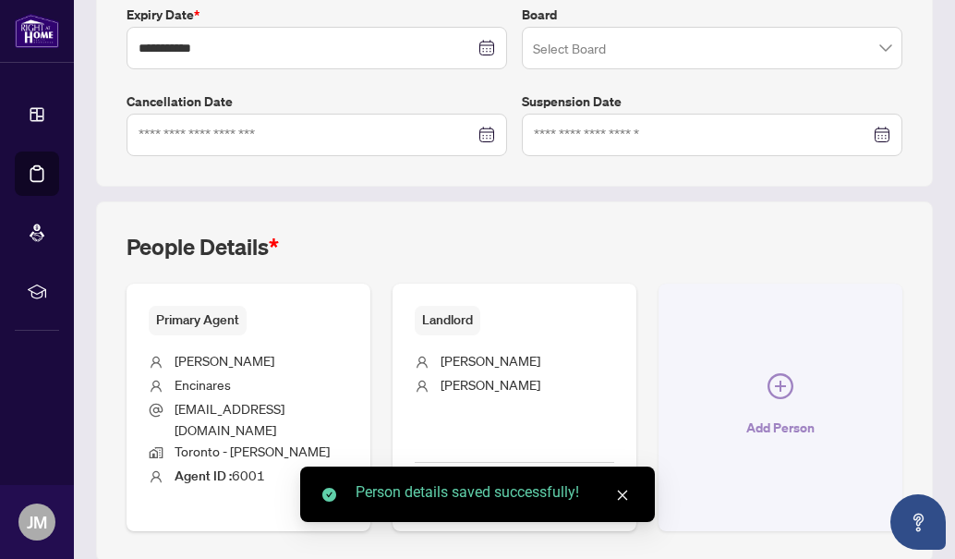
scroll to position [556, 0]
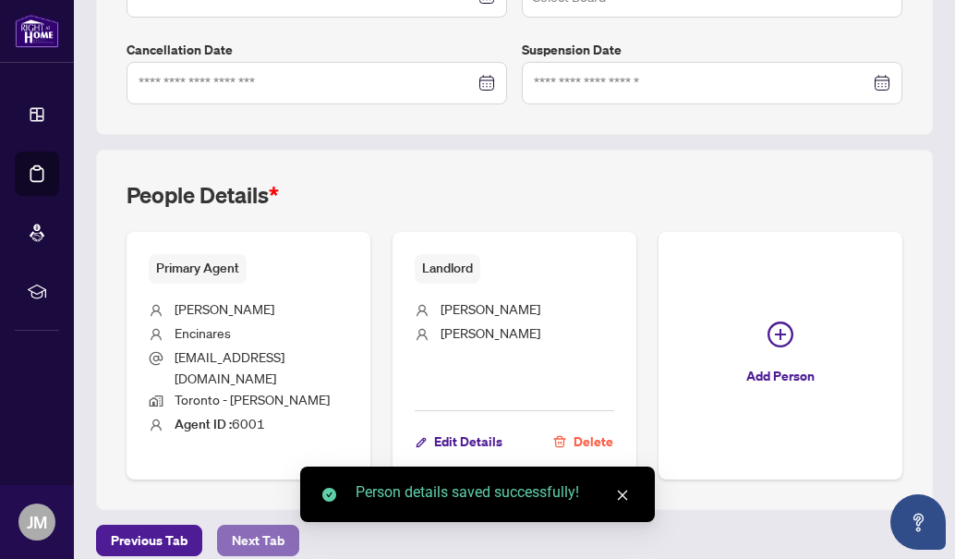
click at [267, 527] on span "Next Tab" at bounding box center [258, 540] width 53 height 30
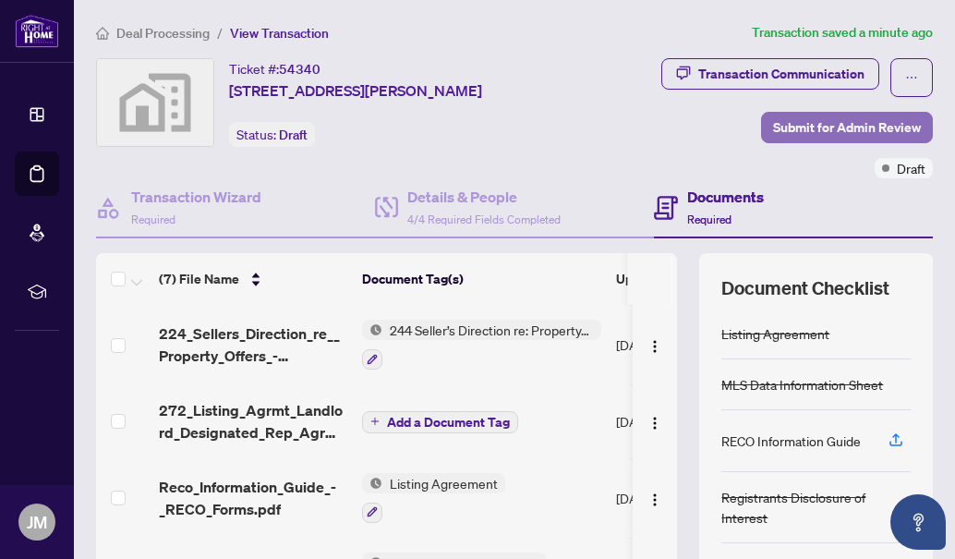
click at [817, 117] on span "Submit for Admin Review" at bounding box center [847, 128] width 148 height 30
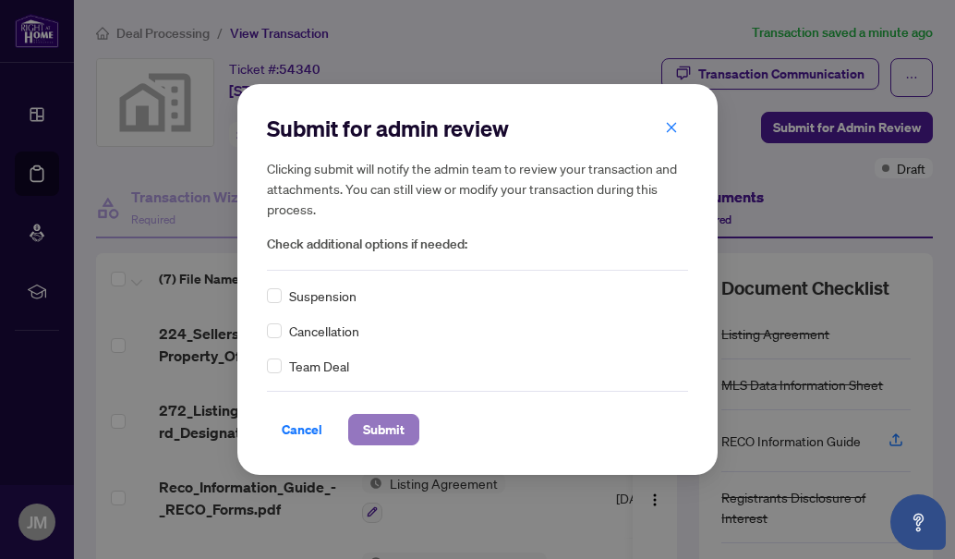
click at [383, 431] on span "Submit" at bounding box center [384, 430] width 42 height 30
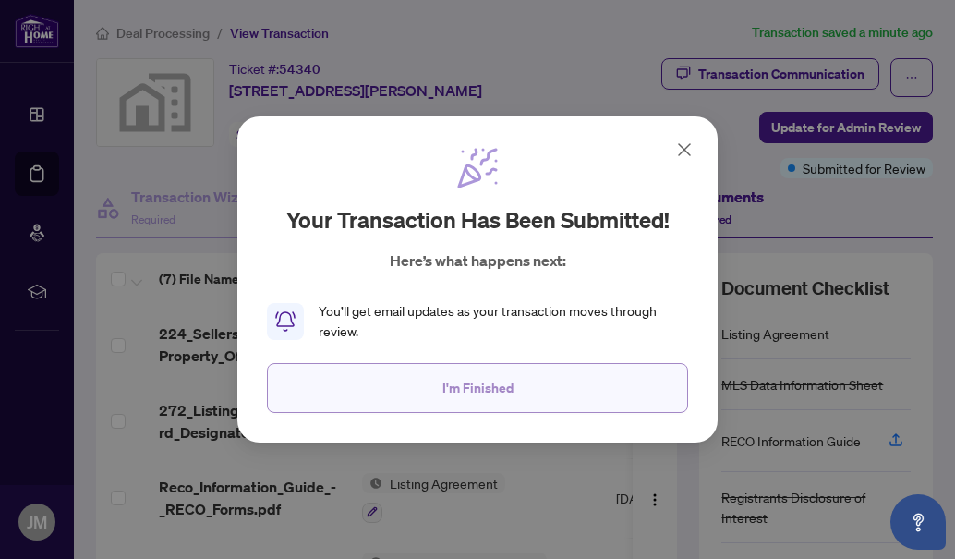
click at [564, 379] on button "I'm Finished" at bounding box center [477, 388] width 421 height 50
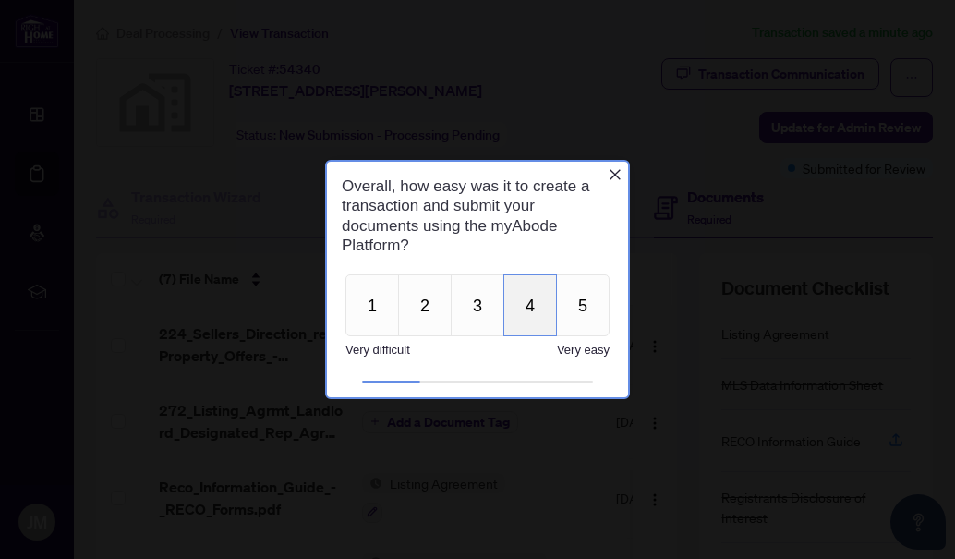
click at [525, 310] on button "4" at bounding box center [530, 305] width 54 height 62
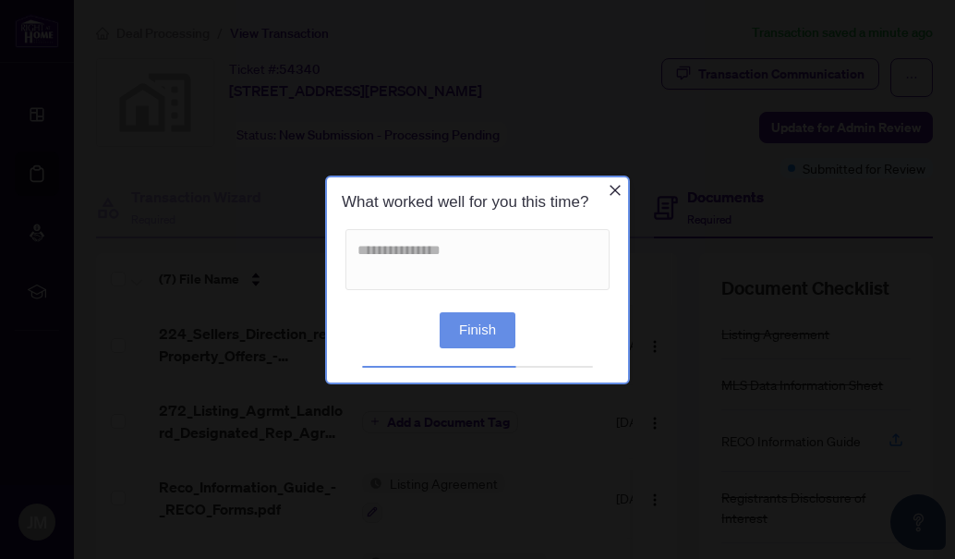
click at [493, 349] on form "What worked well for you this time? Finish" at bounding box center [477, 262] width 301 height 173
click at [489, 333] on button "Finish" at bounding box center [477, 329] width 76 height 36
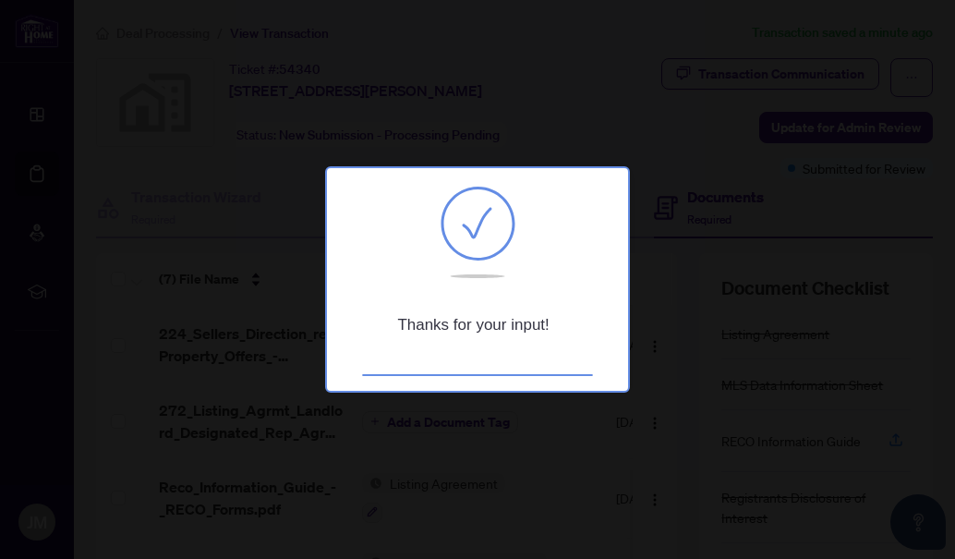
click at [632, 134] on div at bounding box center [477, 279] width 955 height 559
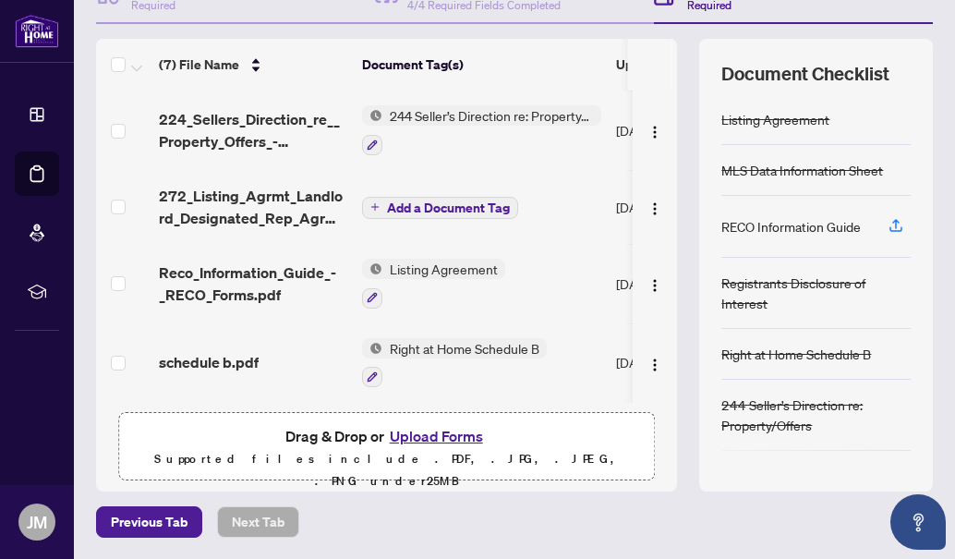
scroll to position [209, 0]
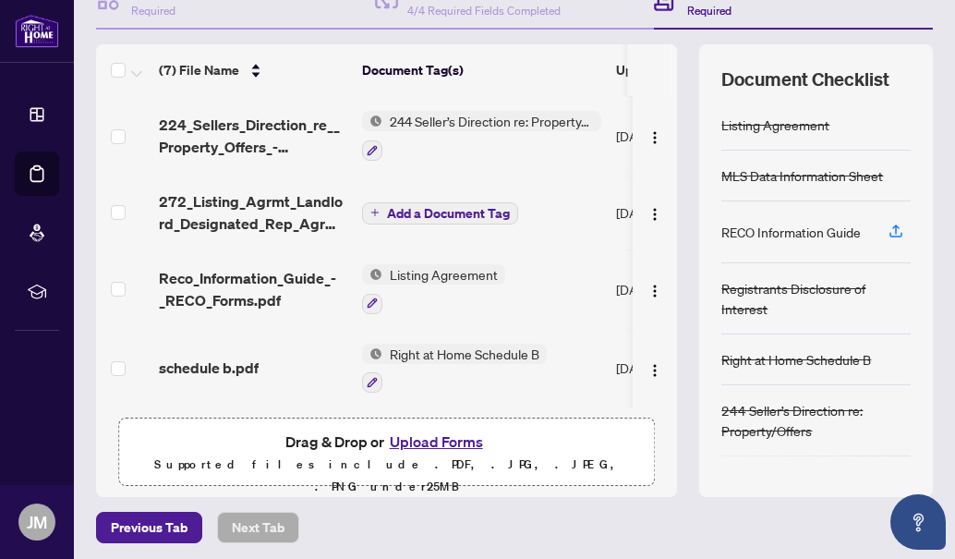
drag, startPoint x: 665, startPoint y: 283, endPoint x: 665, endPoint y: 238, distance: 44.3
click at [665, 238] on div "(7) File Name Document Tag(s) Upload Date Status [GEOGRAPHIC_DATA] 292 - MLS Da…" at bounding box center [514, 270] width 836 height 452
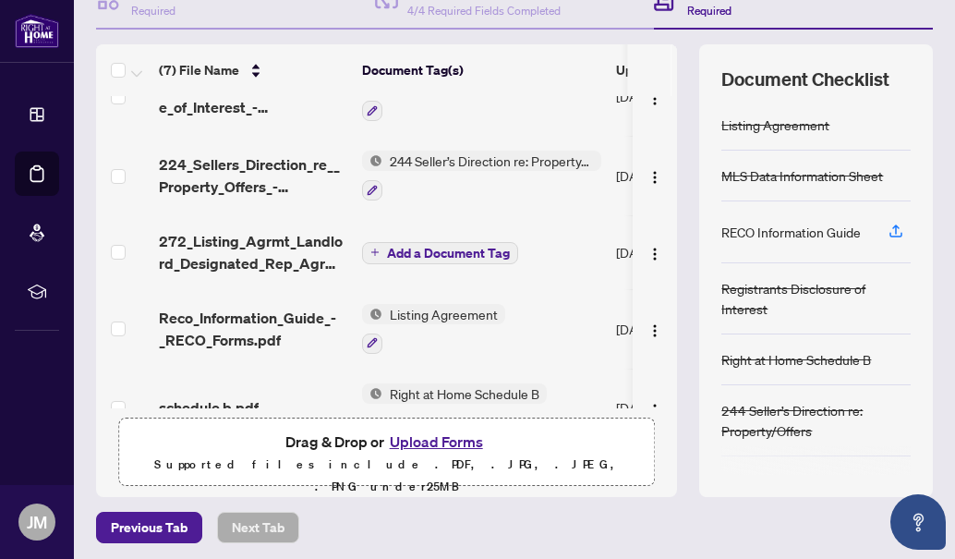
scroll to position [241, 0]
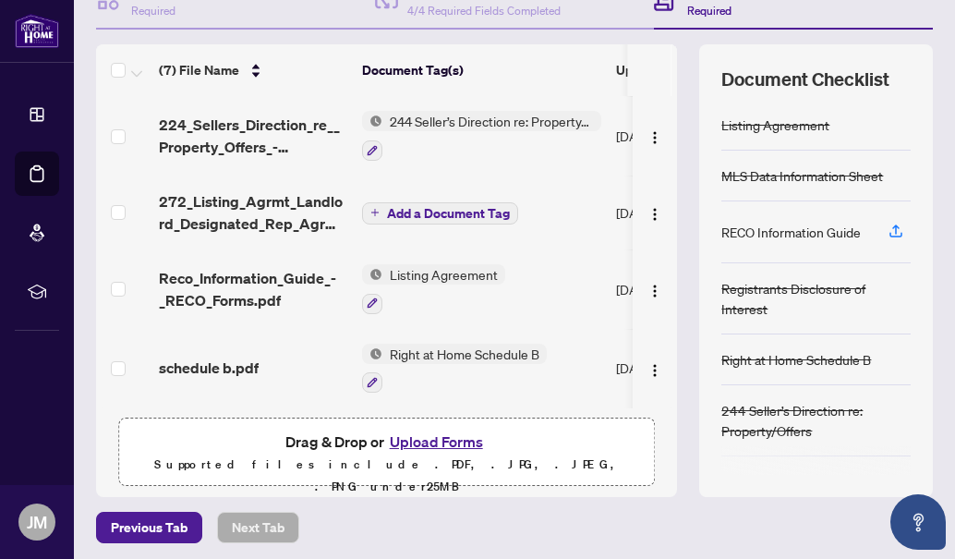
click at [586, 304] on td "Listing Agreement" at bounding box center [482, 288] width 254 height 79
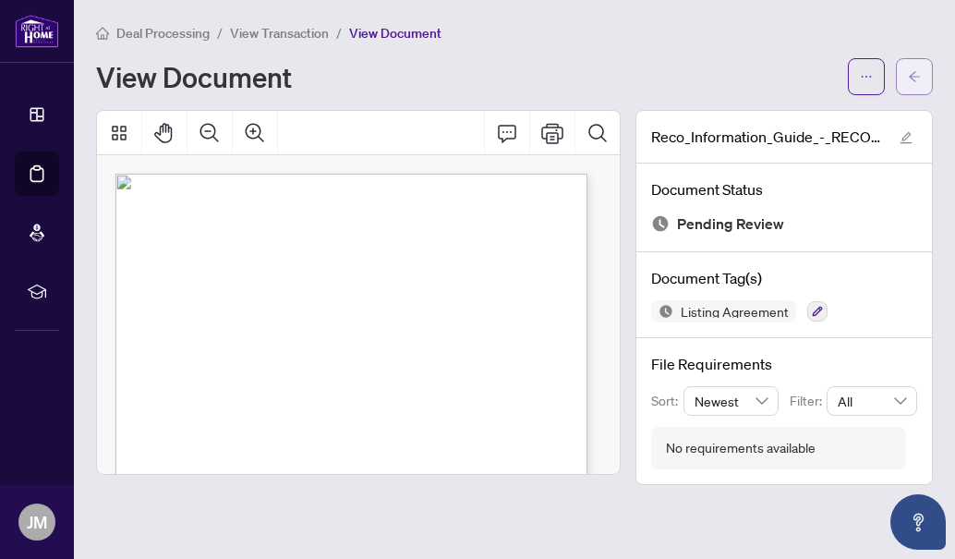
click at [920, 80] on button "button" at bounding box center [914, 76] width 37 height 37
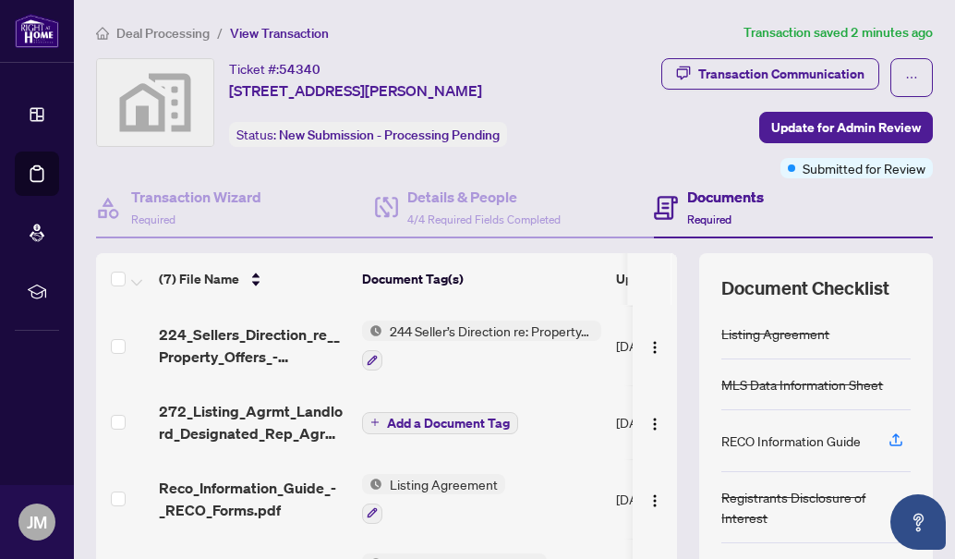
scroll to position [241, 0]
click at [379, 511] on button "button" at bounding box center [372, 512] width 20 height 20
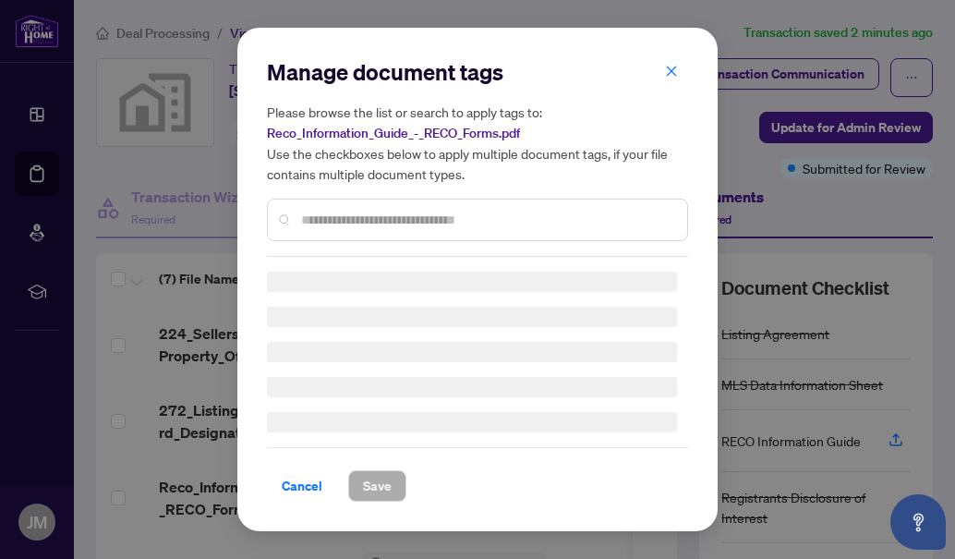
click at [671, 63] on div "Manage document tags Please browse the list or search to apply tags to: Reco_In…" at bounding box center [477, 156] width 421 height 199
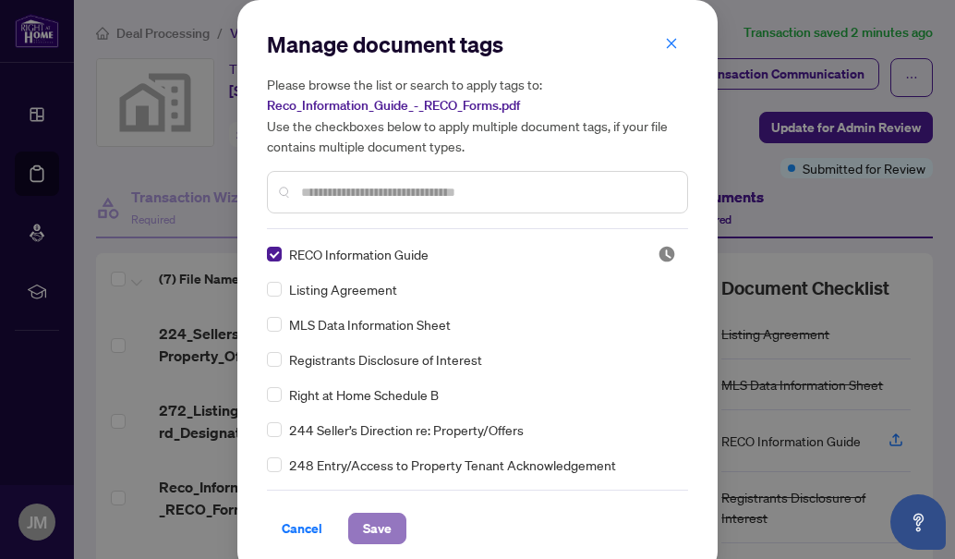
click at [367, 525] on span "Save" at bounding box center [377, 528] width 29 height 30
drag, startPoint x: 391, startPoint y: 509, endPoint x: 492, endPoint y: 527, distance: 103.2
click at [492, 527] on div "Cancel Save" at bounding box center [477, 516] width 421 height 54
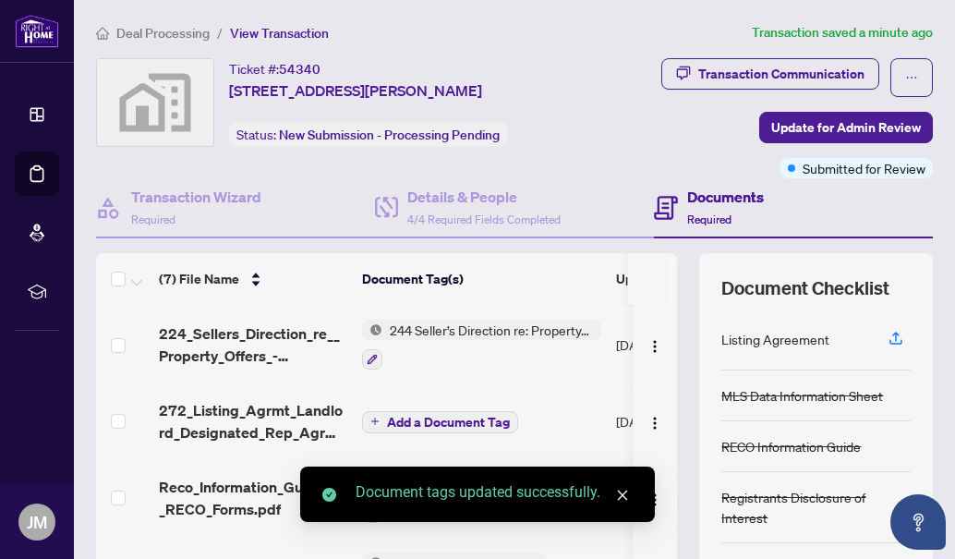
click at [379, 419] on button "Add a Document Tag" at bounding box center [440, 422] width 156 height 22
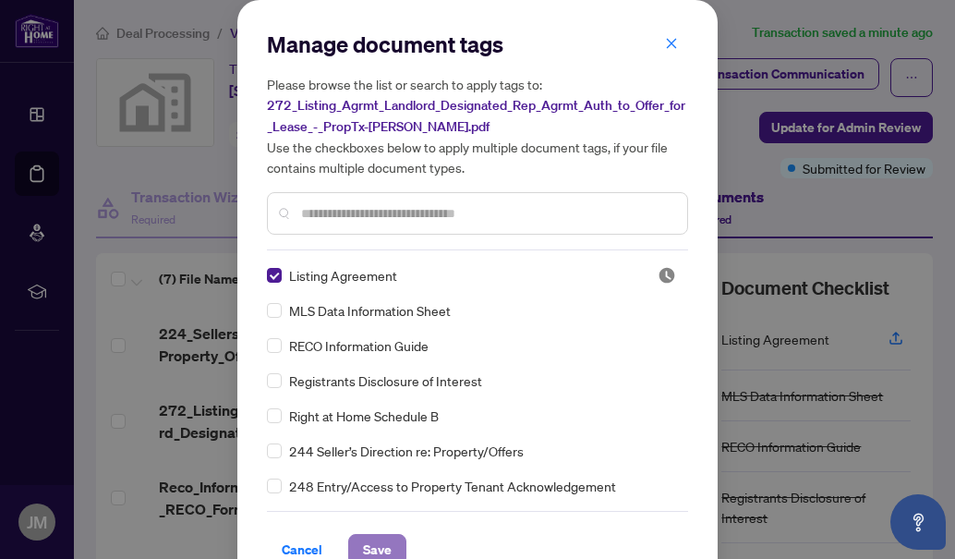
click at [367, 538] on span "Save" at bounding box center [377, 550] width 29 height 30
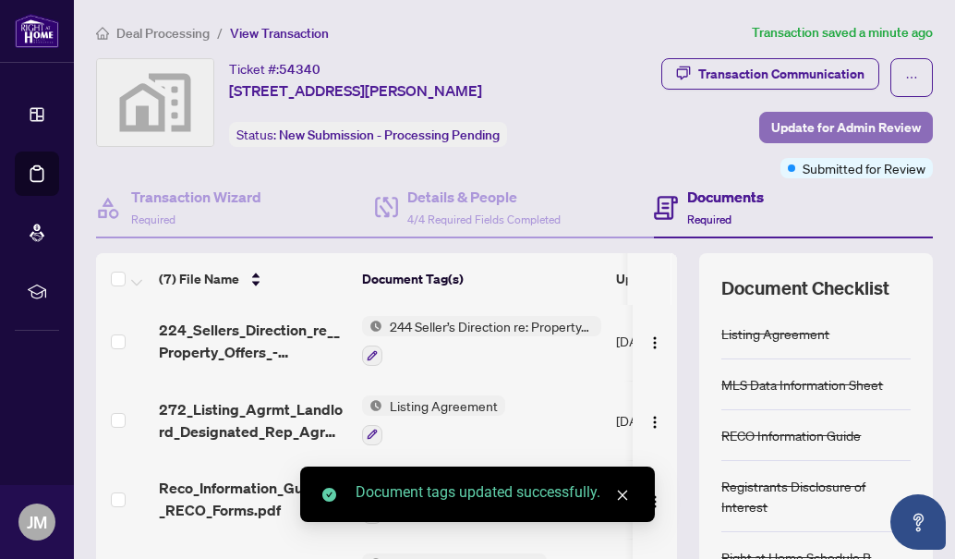
click at [847, 118] on span "Update for Admin Review" at bounding box center [846, 128] width 150 height 30
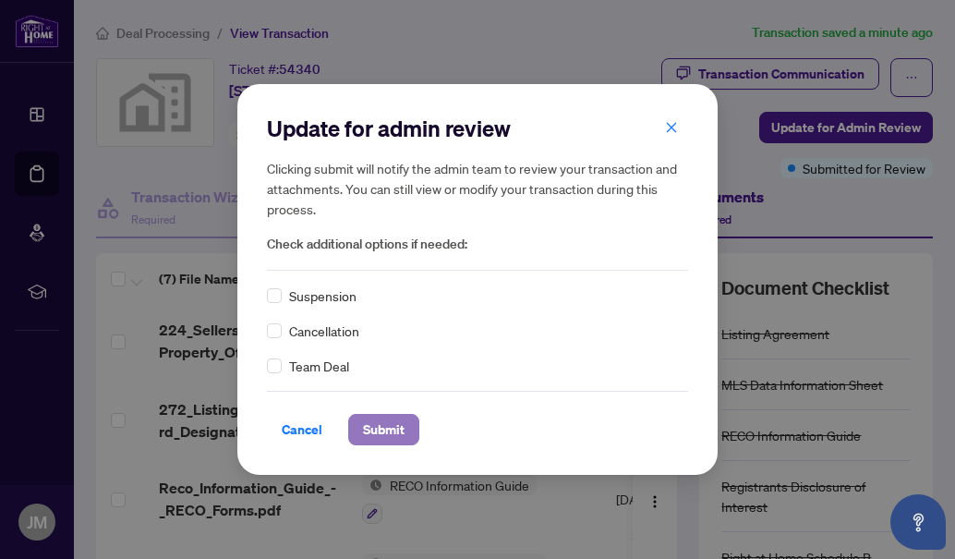
click at [397, 431] on span "Submit" at bounding box center [384, 430] width 42 height 30
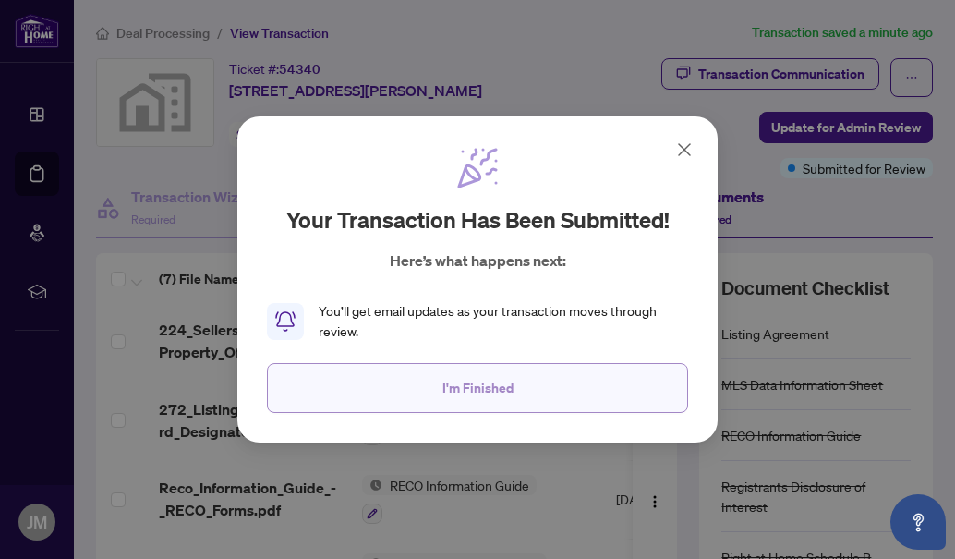
click at [599, 380] on button "I'm Finished" at bounding box center [477, 388] width 421 height 50
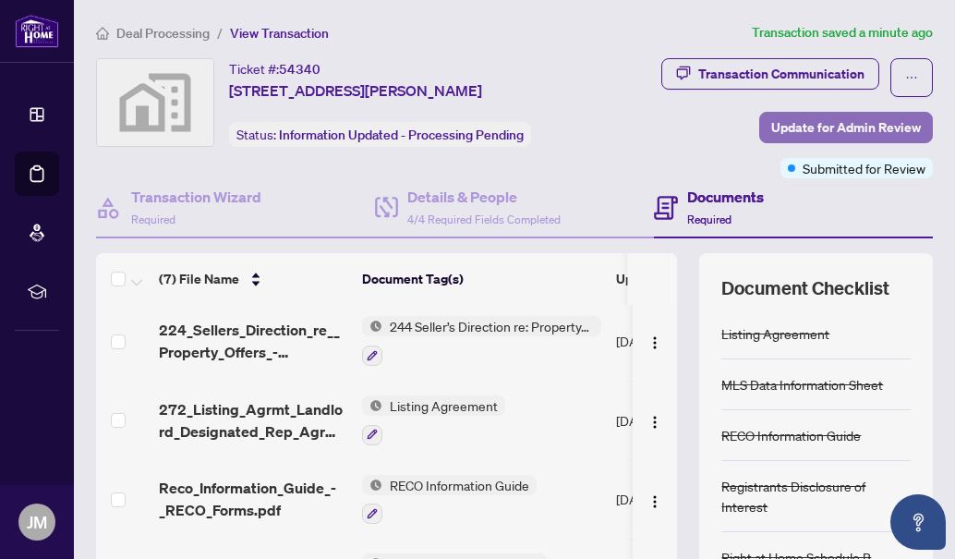
click at [843, 126] on span "Update for Admin Review" at bounding box center [846, 128] width 150 height 30
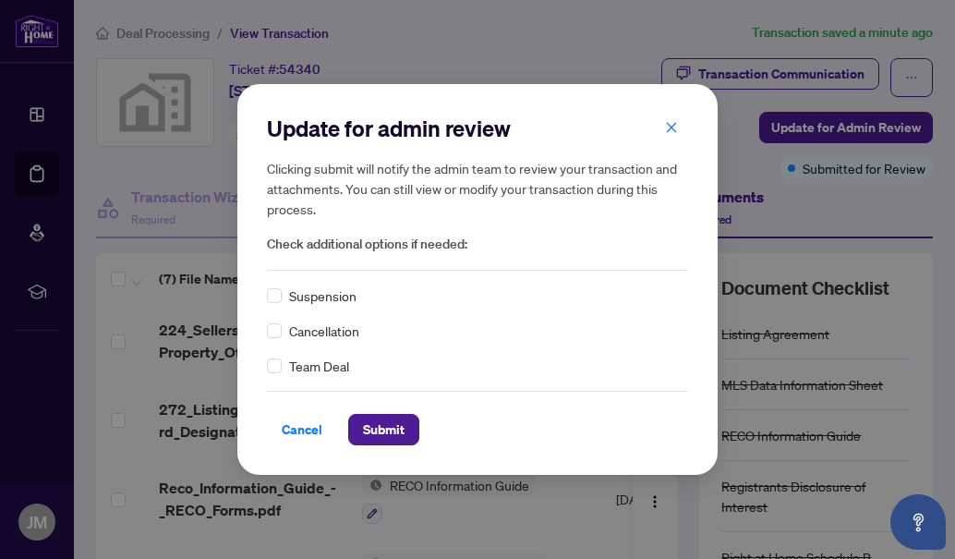
click at [648, 129] on h2 "Update for admin review" at bounding box center [477, 129] width 421 height 30
click at [684, 129] on button "button" at bounding box center [671, 127] width 37 height 31
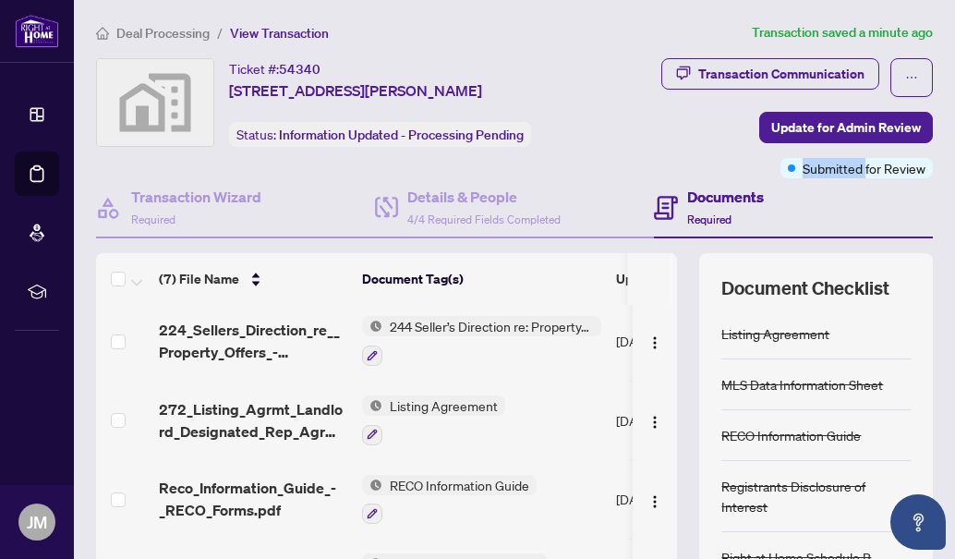
click at [684, 129] on div "Transaction Communication Update for Admin Review Submitted for Review" at bounding box center [766, 118] width 333 height 120
